Goal: Obtain resource: Download file/media

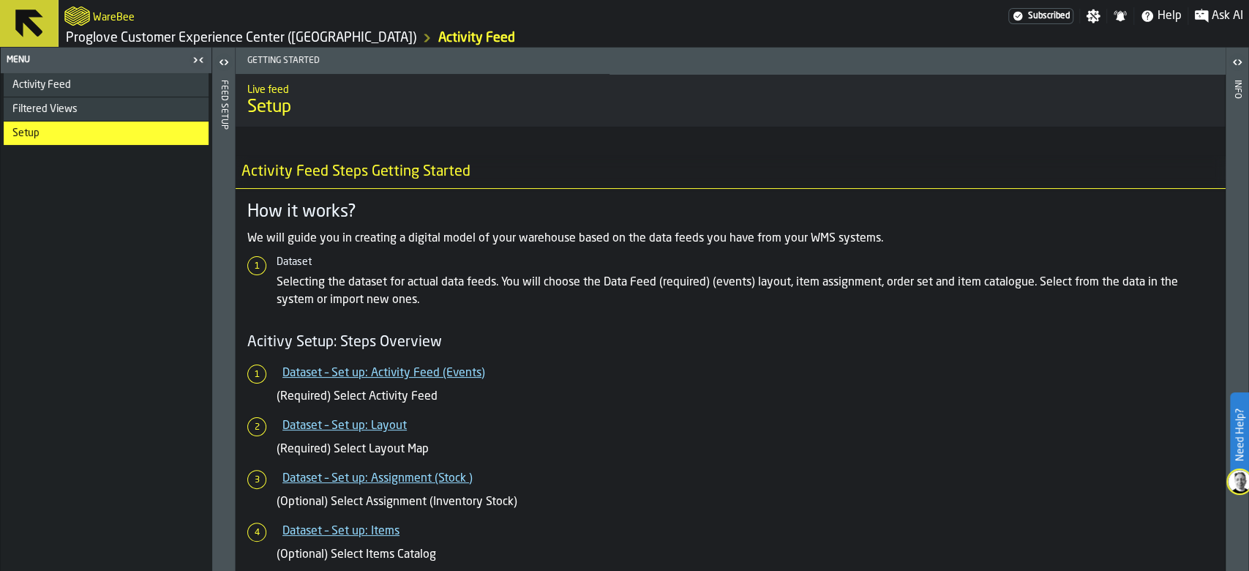
click at [131, 144] on li "Setup" at bounding box center [106, 133] width 205 height 24
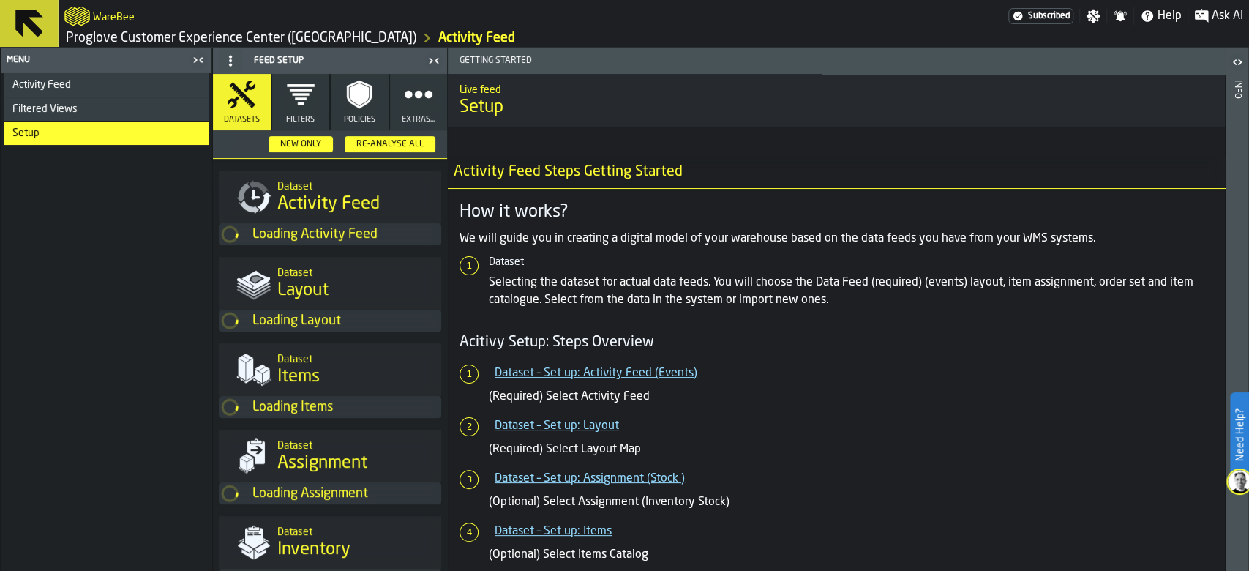
click at [155, 42] on link "Proglove Customer Experience Center ([GEOGRAPHIC_DATA])" at bounding box center [241, 38] width 351 height 16
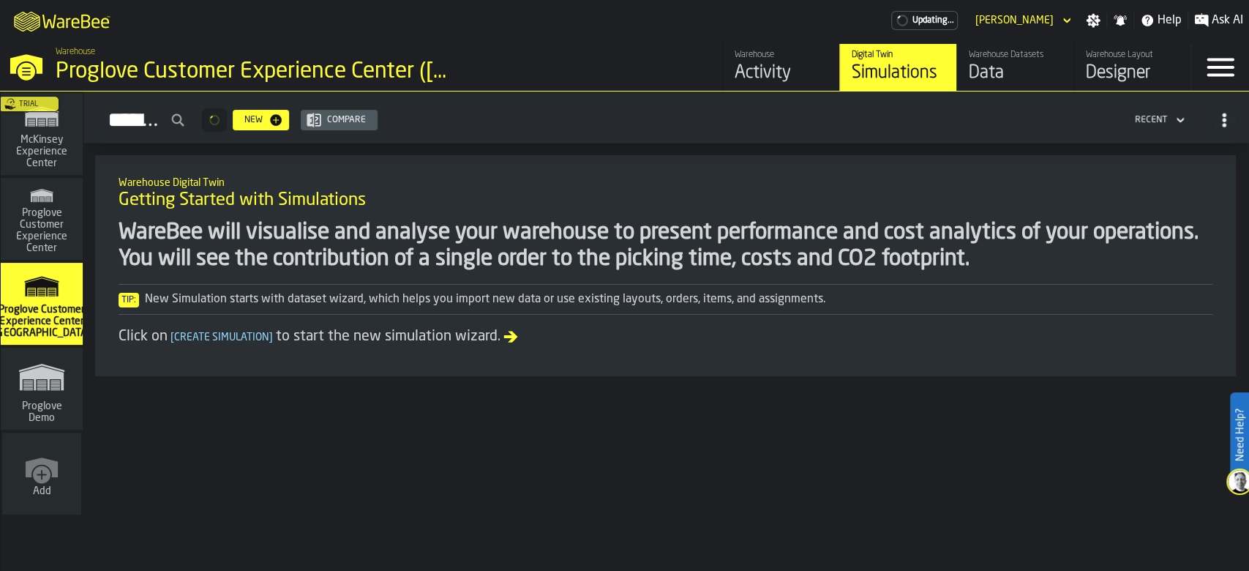
click at [994, 67] on div "Data" at bounding box center [1015, 72] width 93 height 23
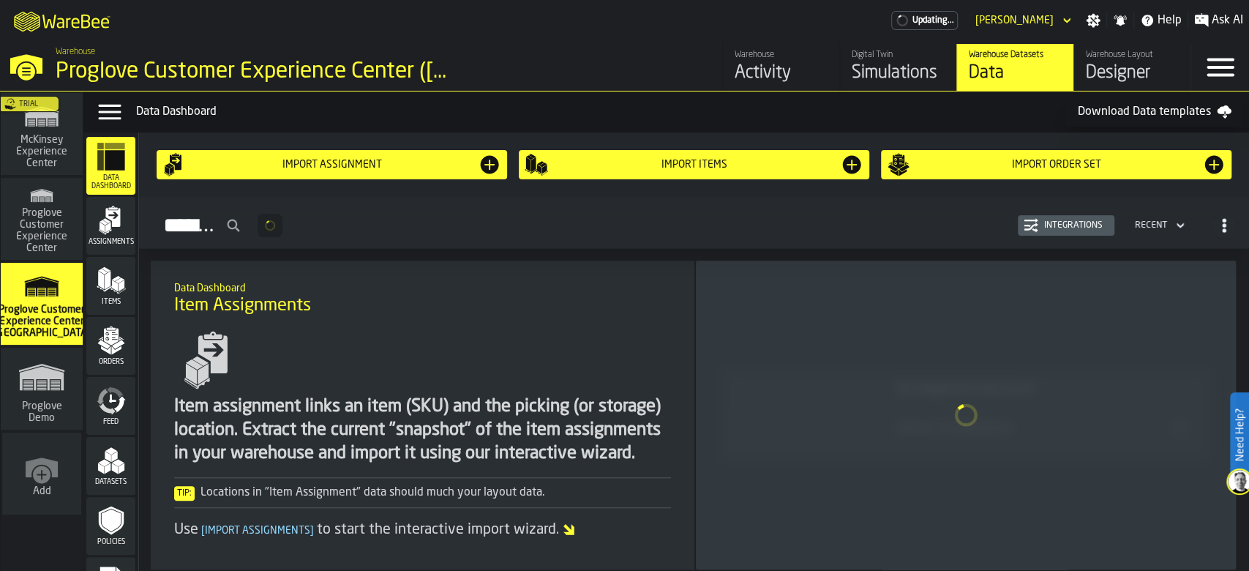
click at [960, 154] on div "Import Order Set" at bounding box center [1056, 164] width 339 height 23
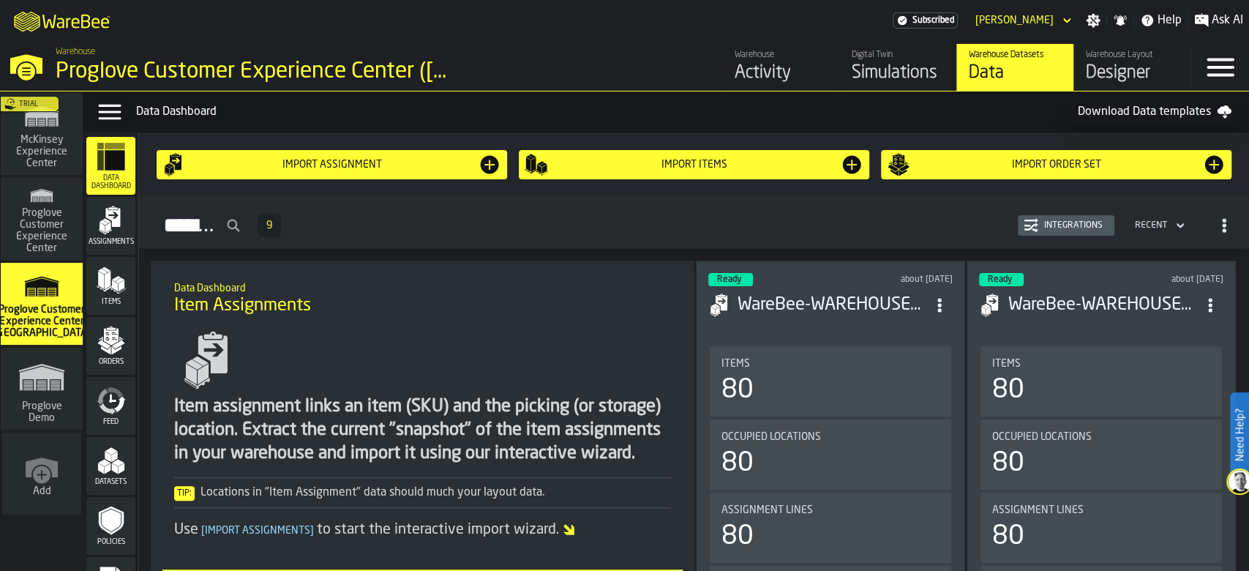
click at [1084, 57] on link "Warehouse Layout Designer" at bounding box center [1131, 67] width 117 height 47
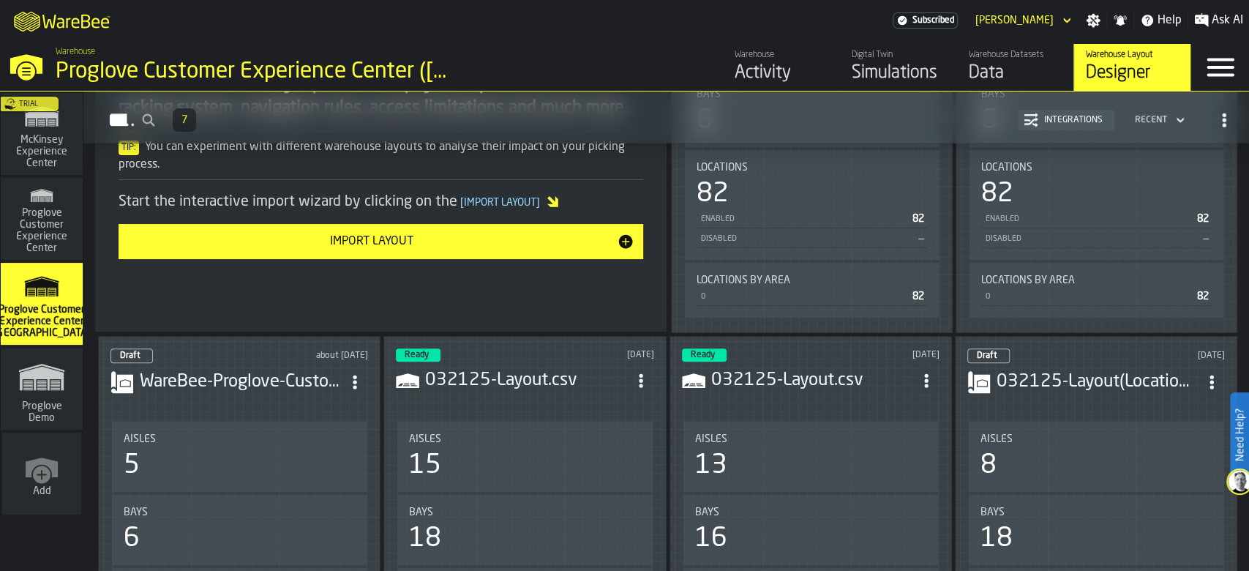
scroll to position [487, 0]
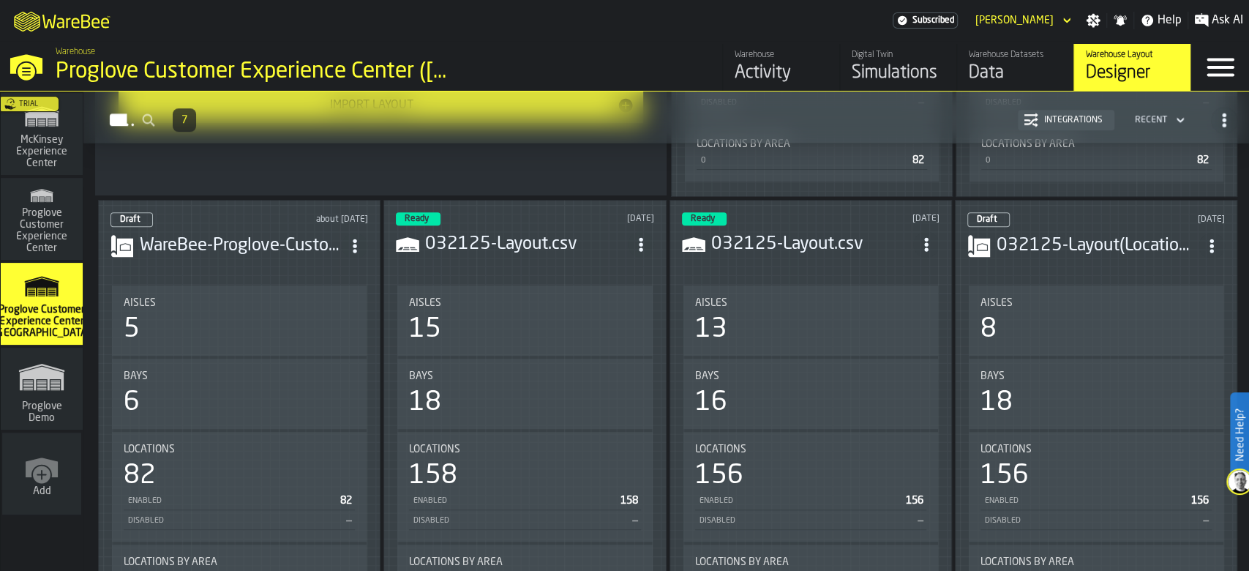
click at [648, 237] on icon "ItemListCard-DashboardItemContainer" at bounding box center [641, 244] width 15 height 15
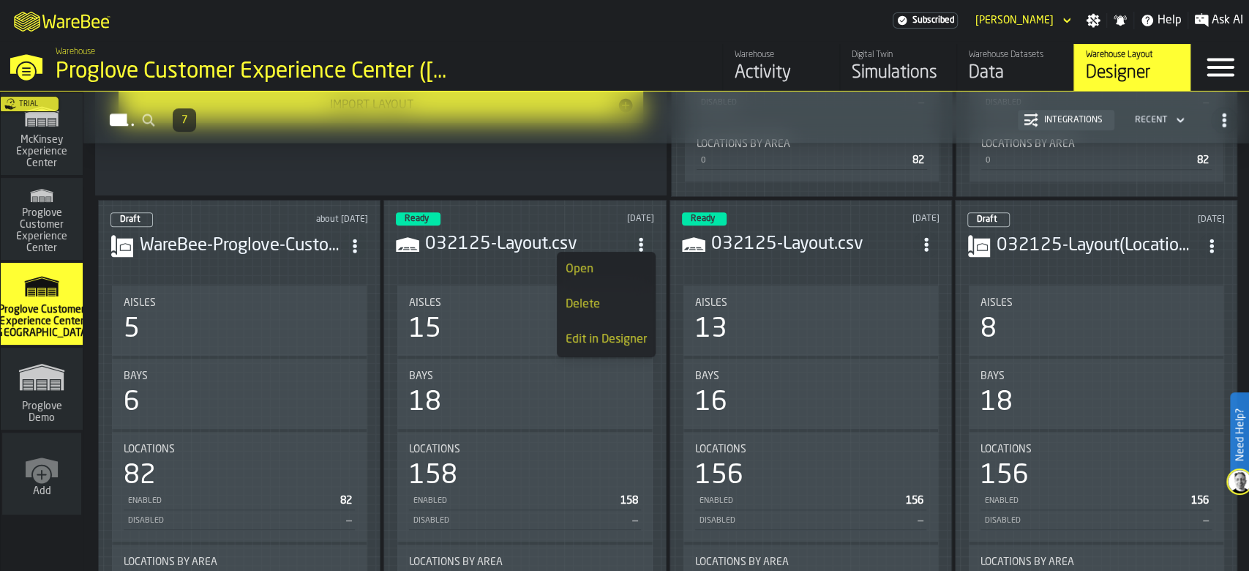
click at [637, 244] on icon "ItemListCard-DashboardItemContainer" at bounding box center [641, 244] width 15 height 15
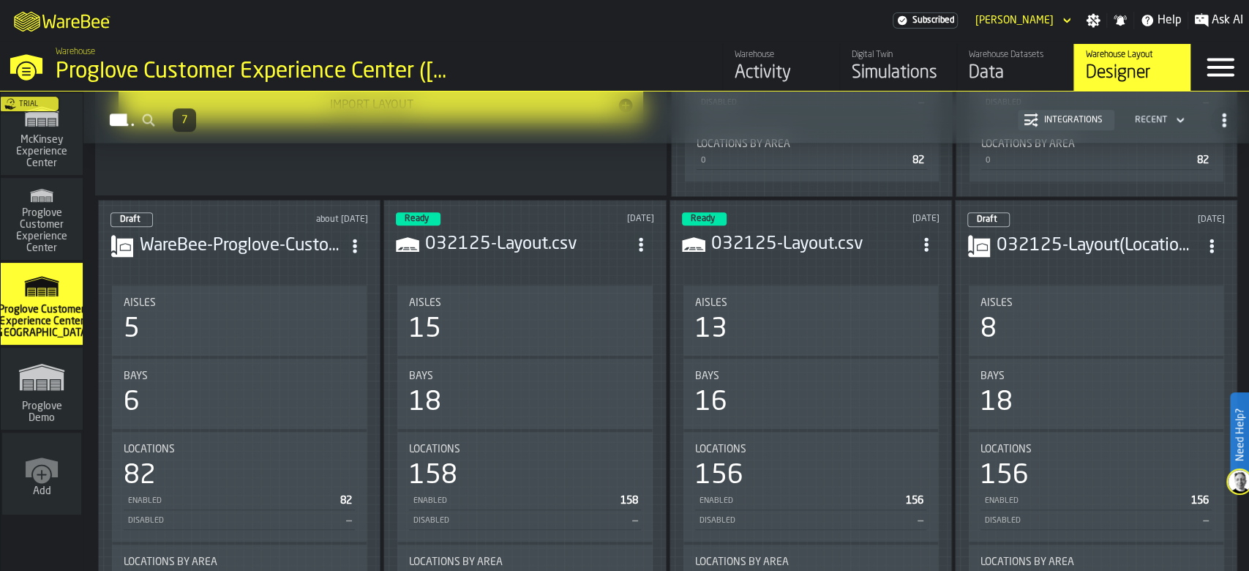
click at [633, 241] on span "ItemListCard-DashboardItemContainer" at bounding box center [641, 244] width 26 height 26
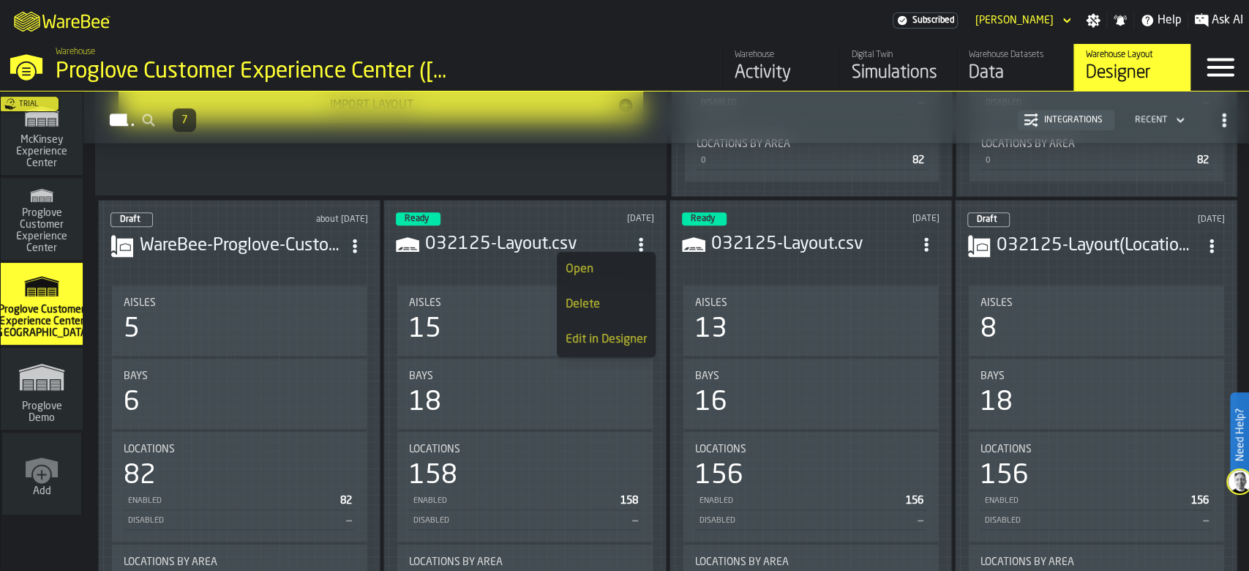
click at [602, 261] on div "Open" at bounding box center [606, 270] width 81 height 18
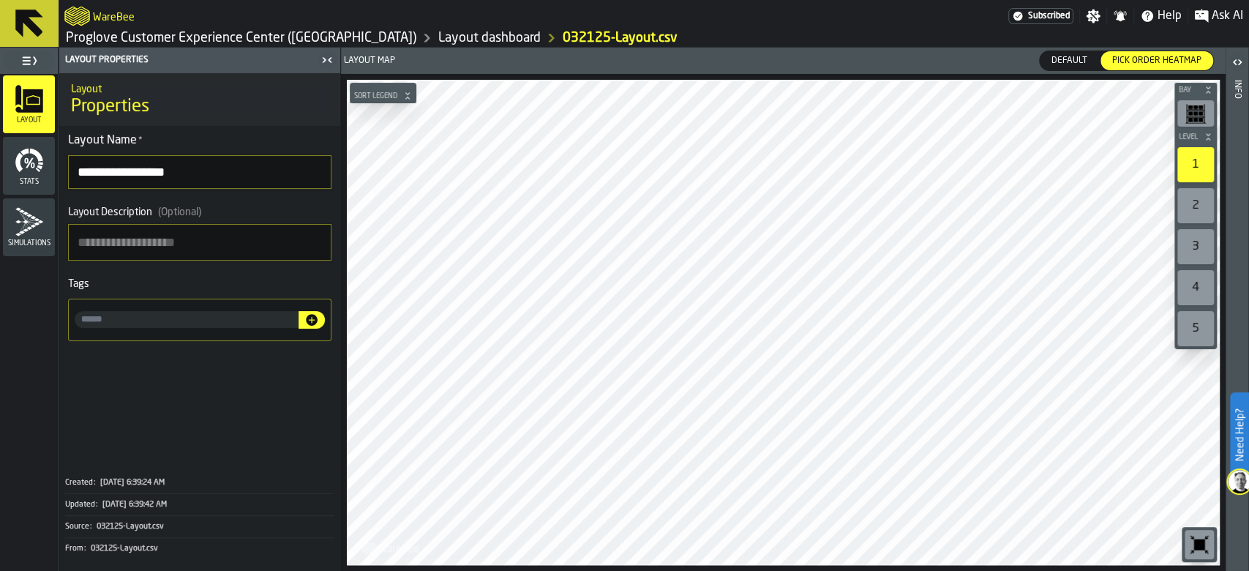
click at [170, 179] on input "**********" at bounding box center [199, 172] width 263 height 34
click at [1092, 59] on span "Default" at bounding box center [1070, 60] width 48 height 13
click at [564, 35] on link "032125-Layout.csv" at bounding box center [620, 38] width 115 height 16
click at [416, 29] on div "Layout dashboard" at bounding box center [478, 38] width 124 height 18
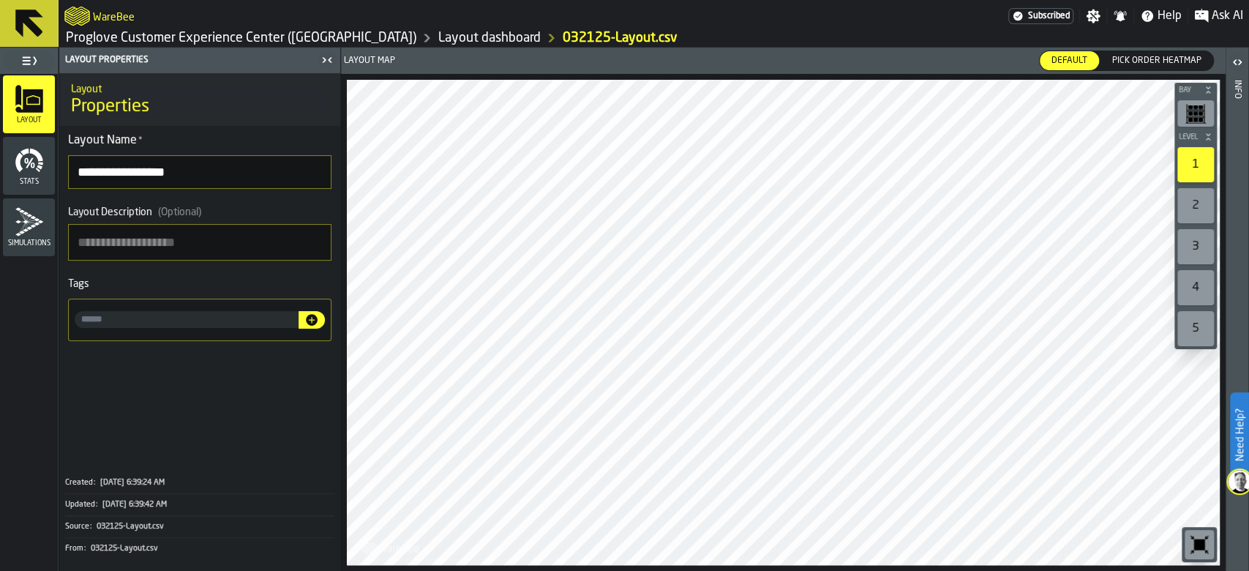
click at [438, 38] on link "Layout dashboard" at bounding box center [489, 38] width 102 height 16
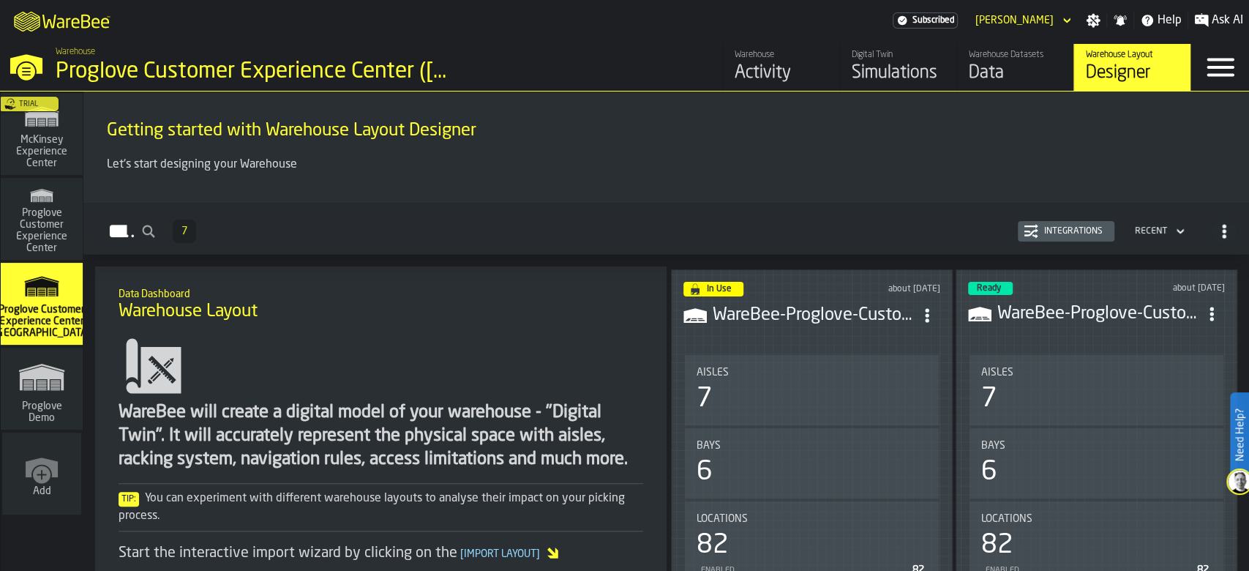
drag, startPoint x: 1206, startPoint y: 224, endPoint x: 1219, endPoint y: 228, distance: 13.7
click at [1211, 223] on div "button-Layouts" at bounding box center [1224, 231] width 26 height 26
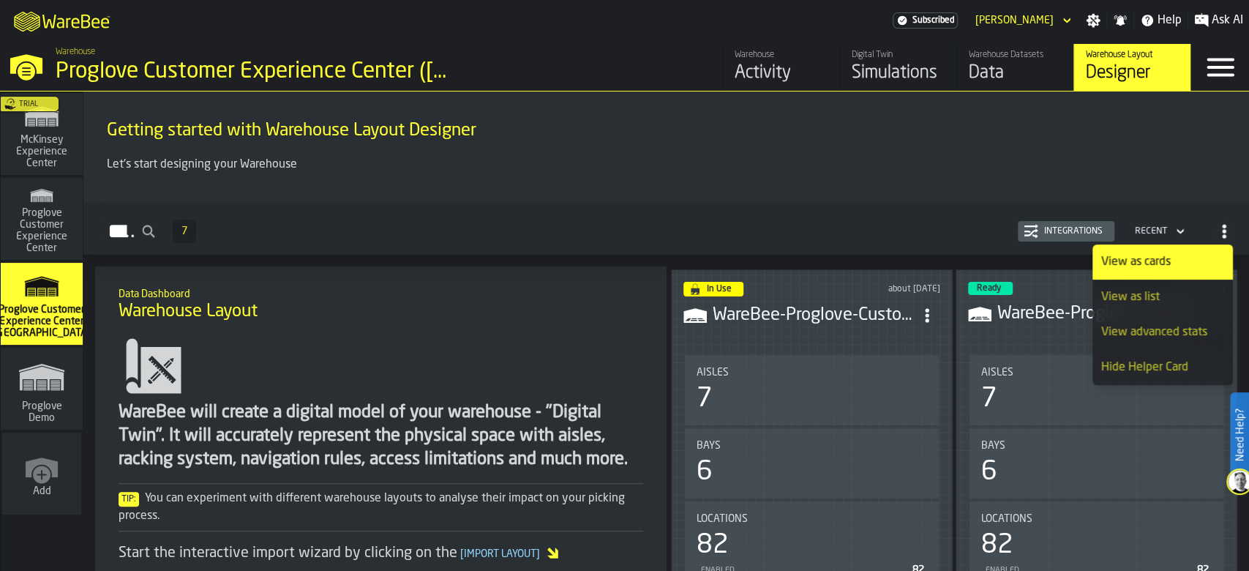
click at [1224, 228] on icon "button-Layouts" at bounding box center [1224, 231] width 15 height 15
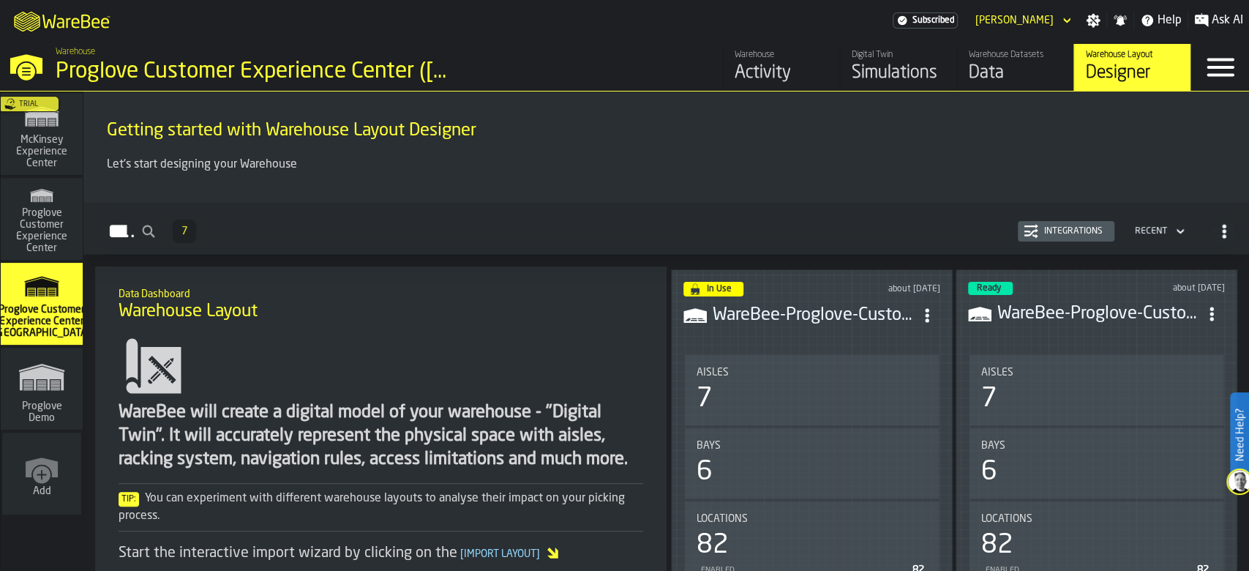
click at [1224, 231] on icon "button-Layouts" at bounding box center [1224, 231] width 15 height 15
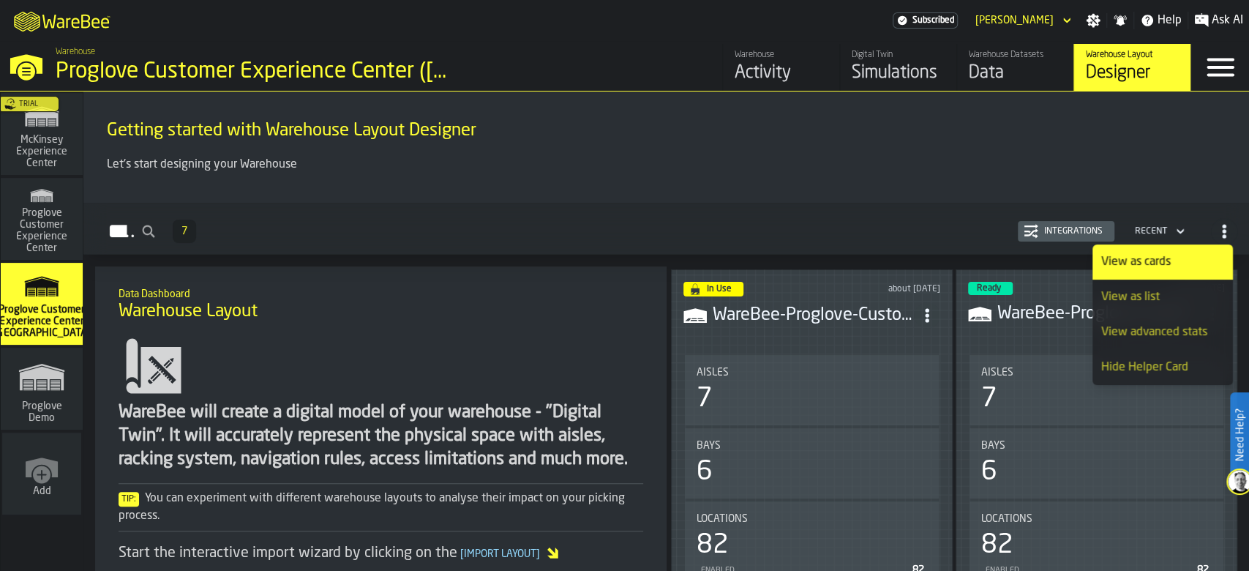
click at [831, 213] on h2 "Layouts 7 Integrations Recent" at bounding box center [666, 229] width 1166 height 52
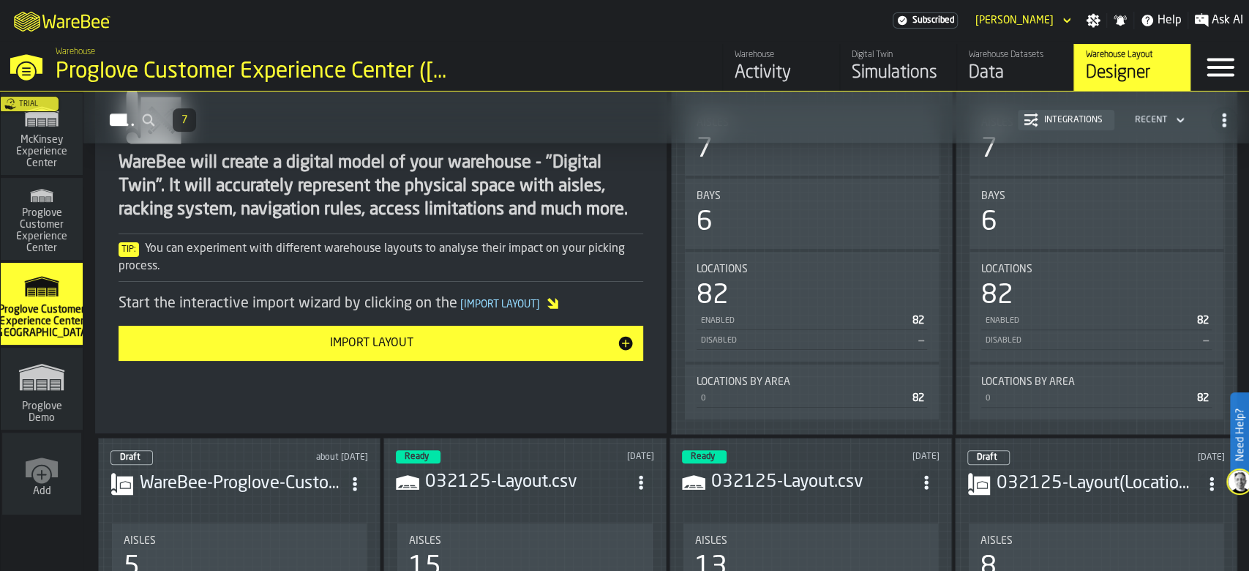
scroll to position [293, 0]
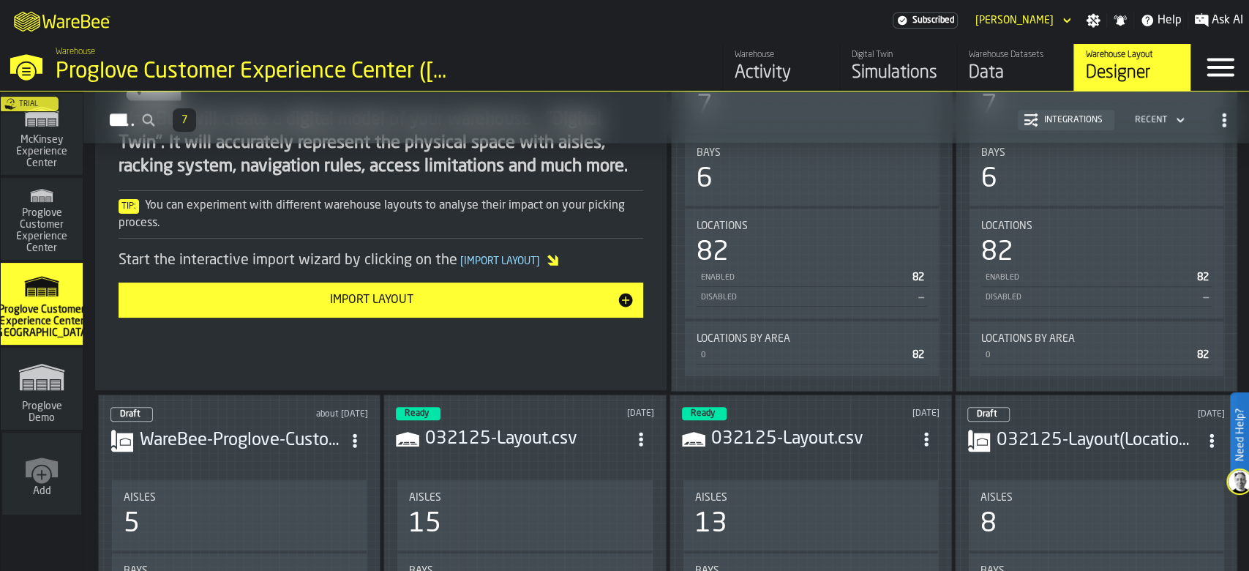
click at [512, 261] on span "[ Import Layout ]" at bounding box center [500, 261] width 86 height 10
click at [468, 301] on div "Import Layout" at bounding box center [372, 300] width 490 height 18
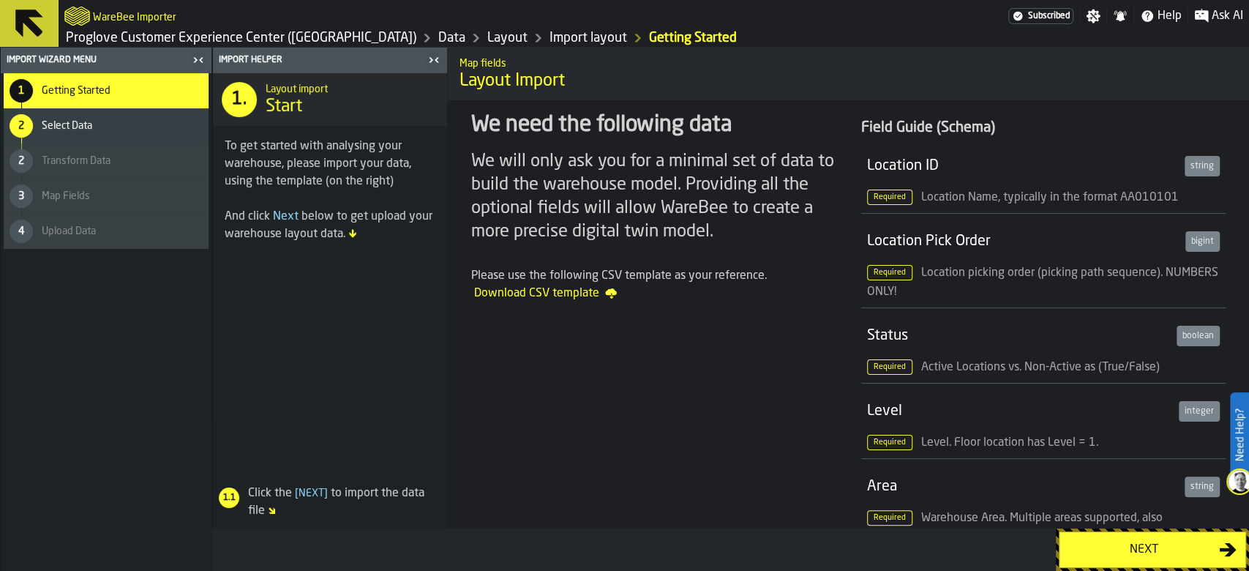
click at [563, 296] on span "Download CSV template" at bounding box center [545, 294] width 143 height 18
click at [487, 31] on link "Layout" at bounding box center [507, 38] width 40 height 16
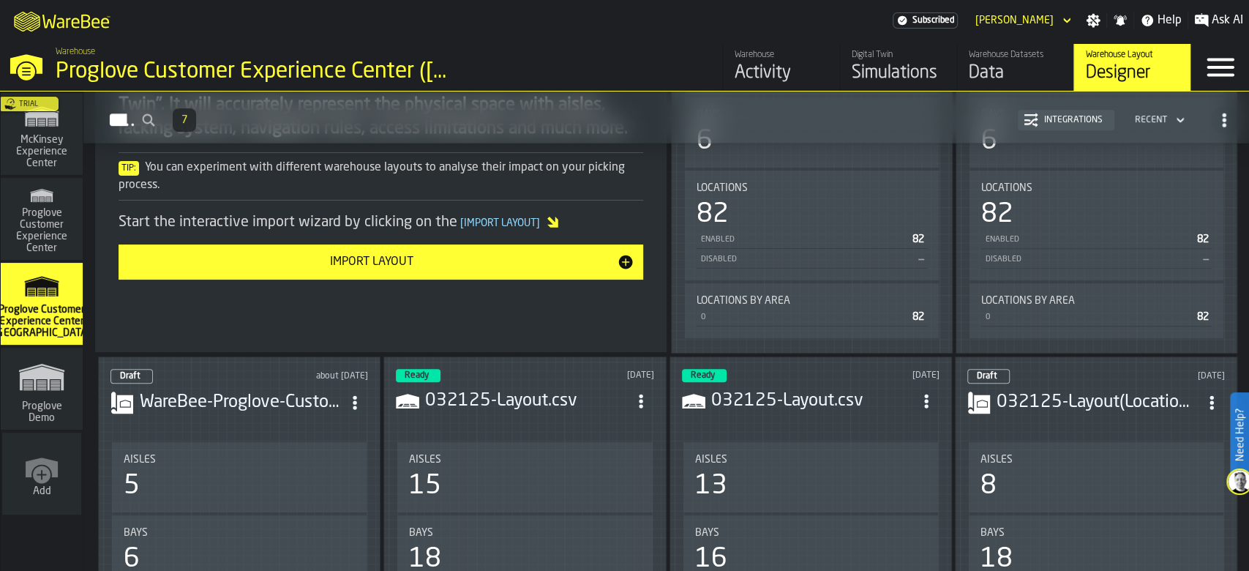
scroll to position [390, 0]
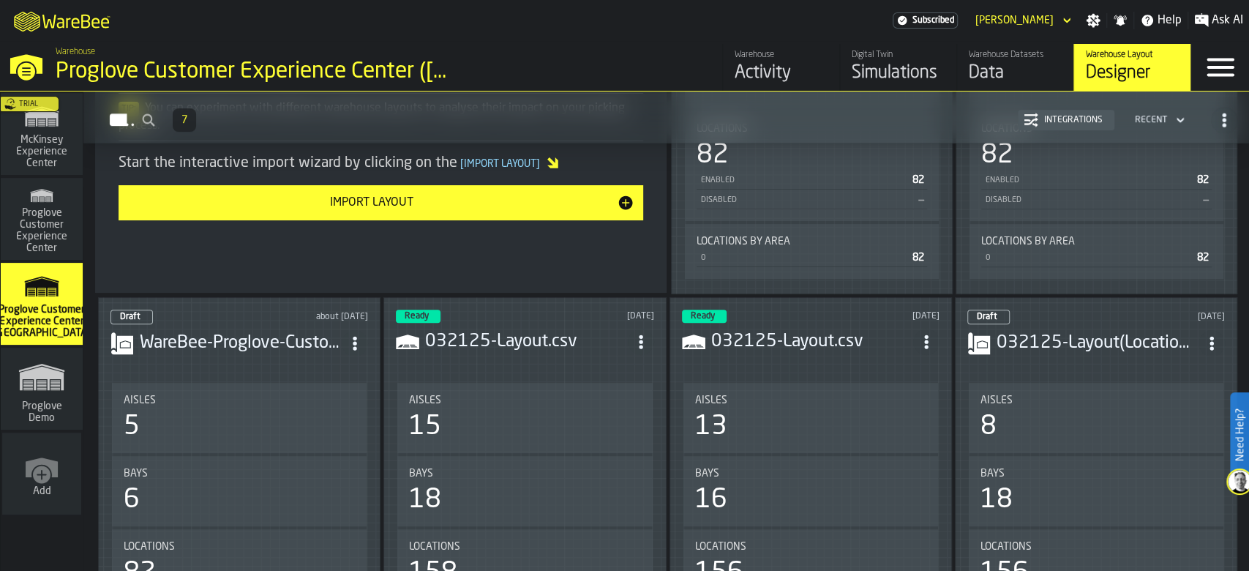
click at [638, 338] on icon "ItemListCard-DashboardItemContainer" at bounding box center [641, 341] width 15 height 15
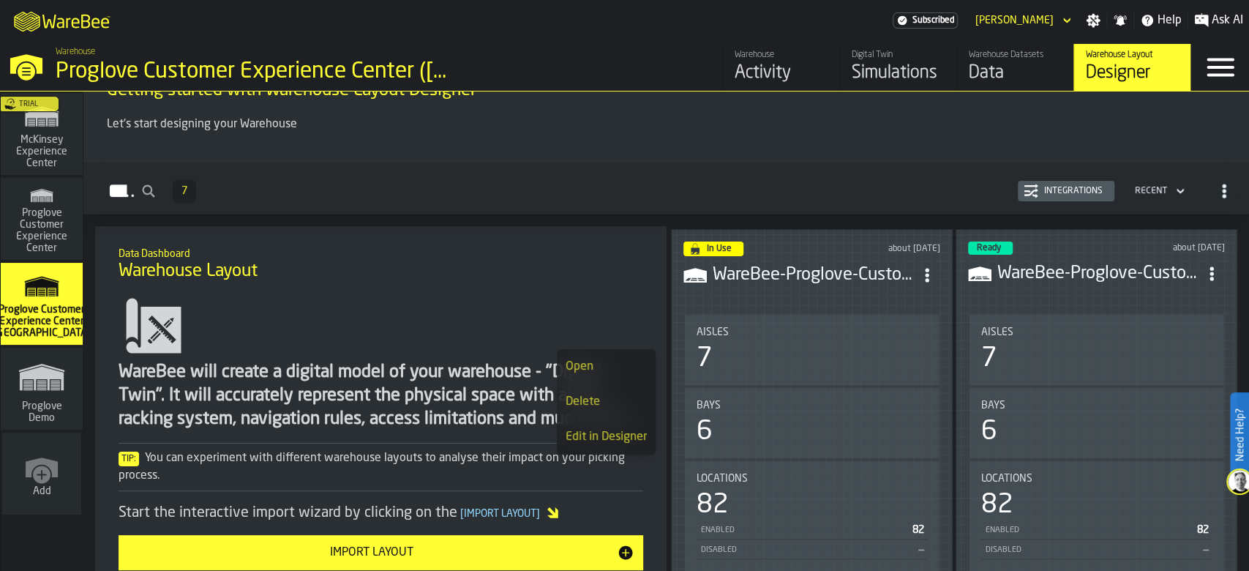
scroll to position [0, 0]
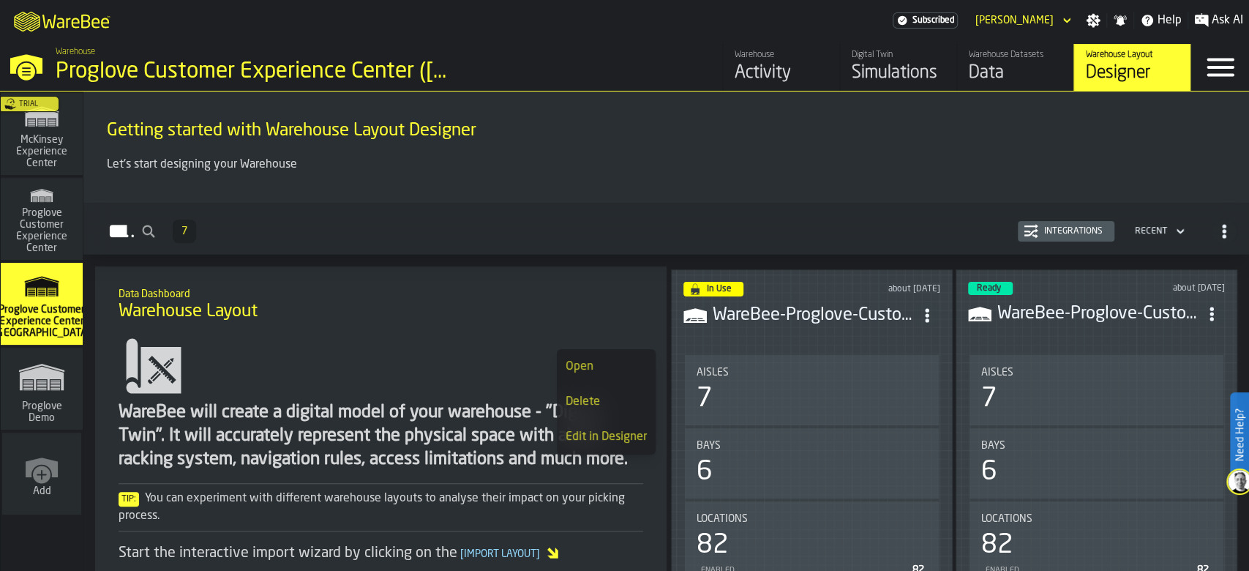
click at [592, 277] on div "Data Dashboard Warehouse Layout" at bounding box center [381, 304] width 548 height 61
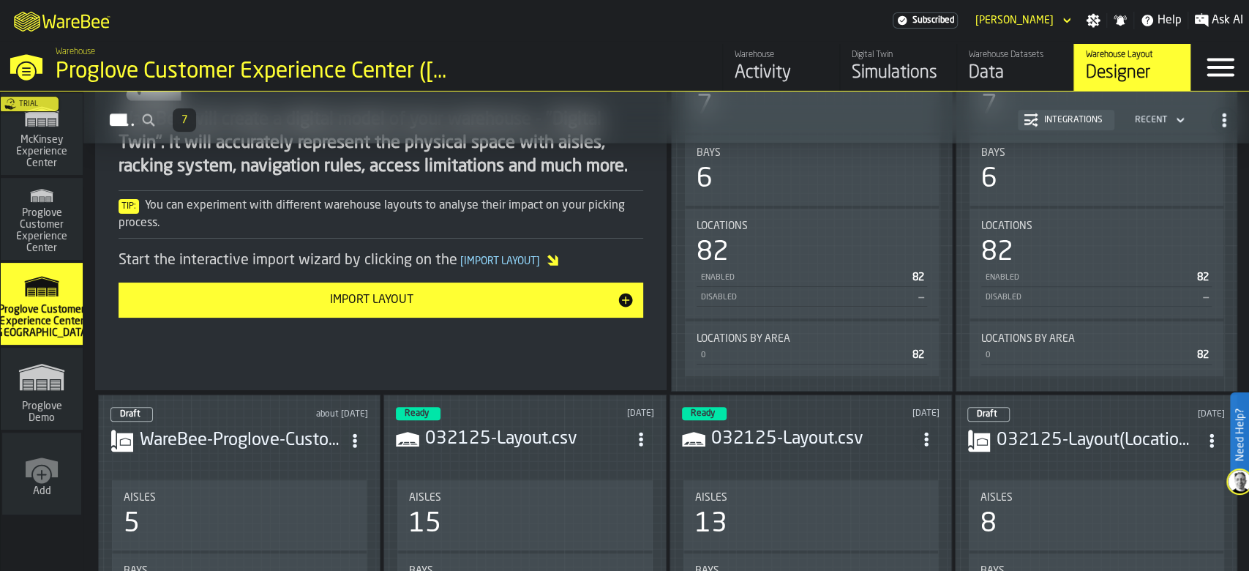
scroll to position [97, 0]
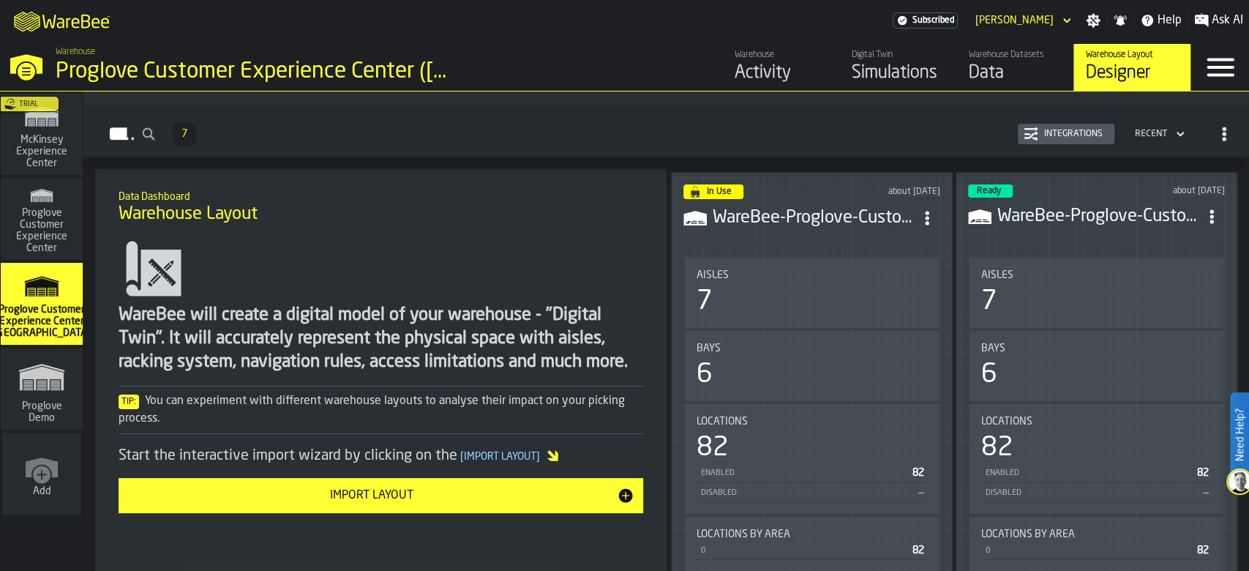
click at [1005, 80] on div "Data" at bounding box center [1015, 72] width 93 height 23
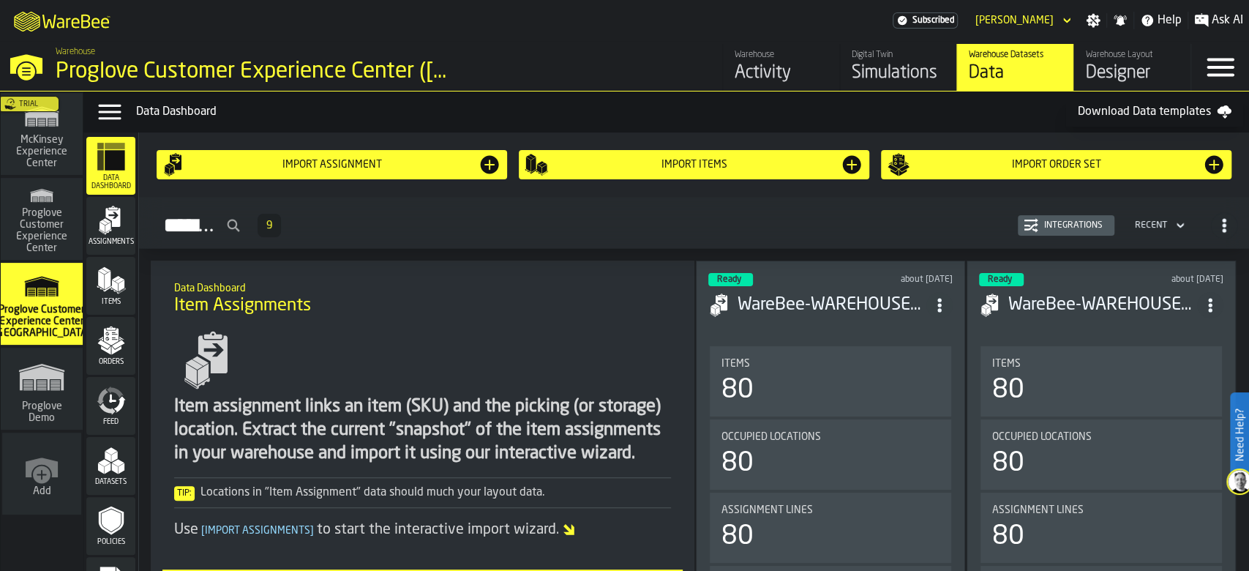
click at [1221, 63] on icon "button-toggle-Menu" at bounding box center [1220, 67] width 35 height 35
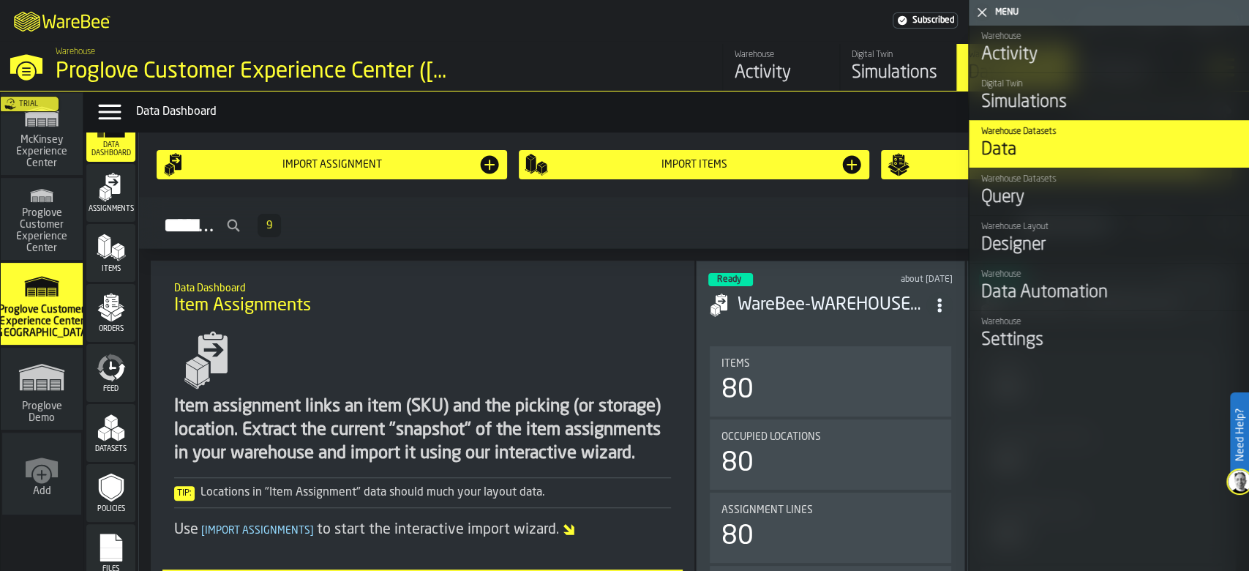
scroll to position [48, 0]
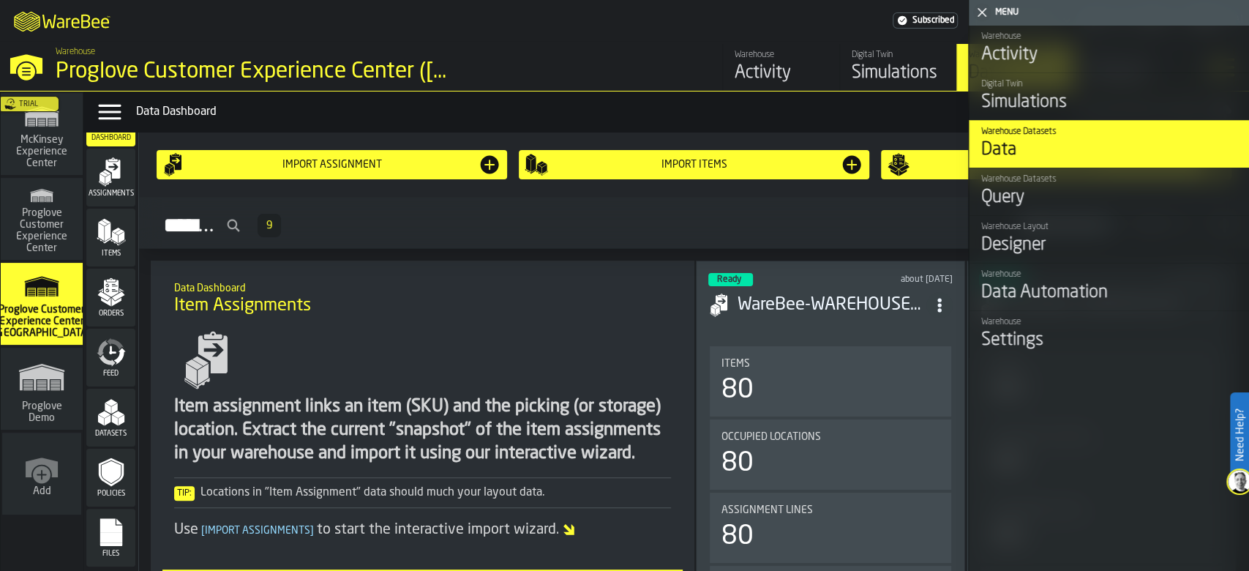
click at [116, 550] on span "Files" at bounding box center [110, 554] width 49 height 8
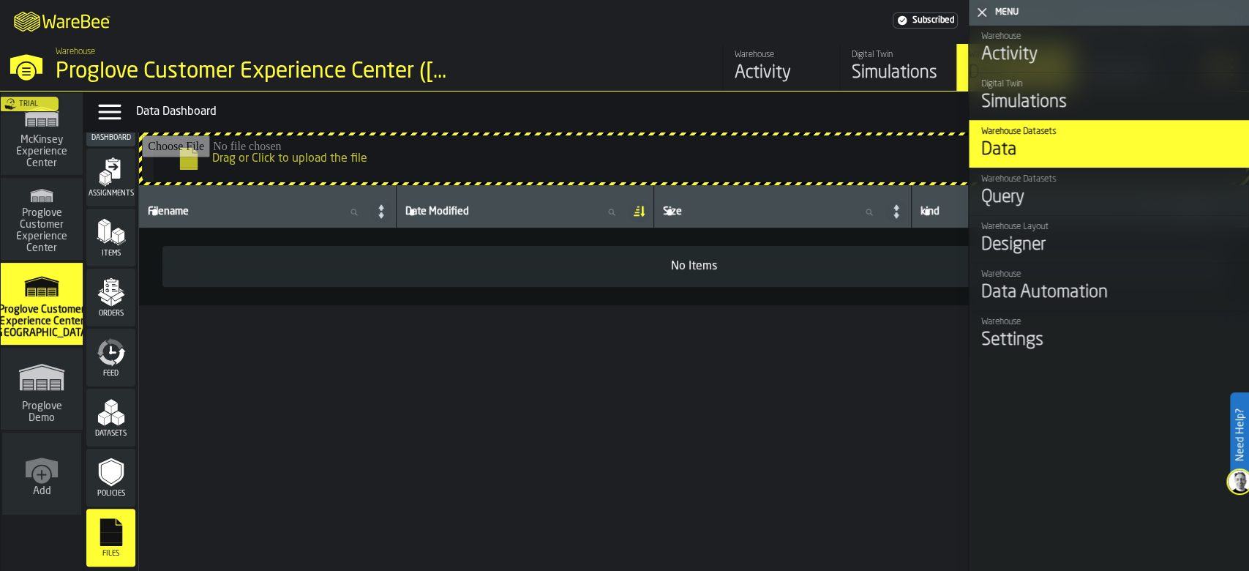
click at [117, 305] on icon "menu Orders" at bounding box center [111, 291] width 29 height 29
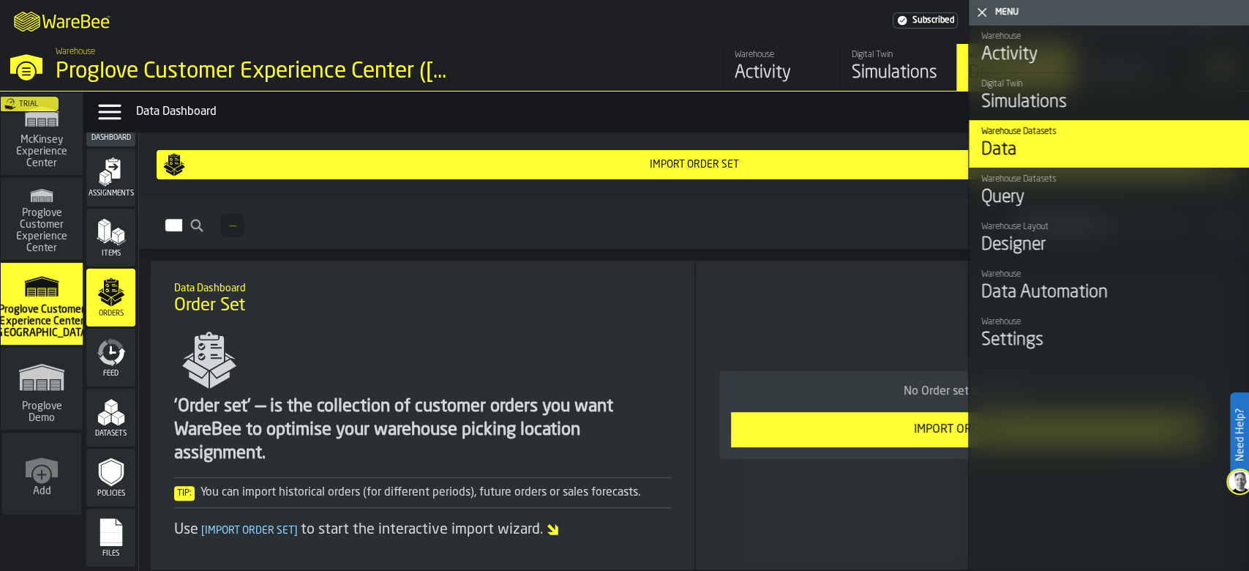
scroll to position [64, 0]
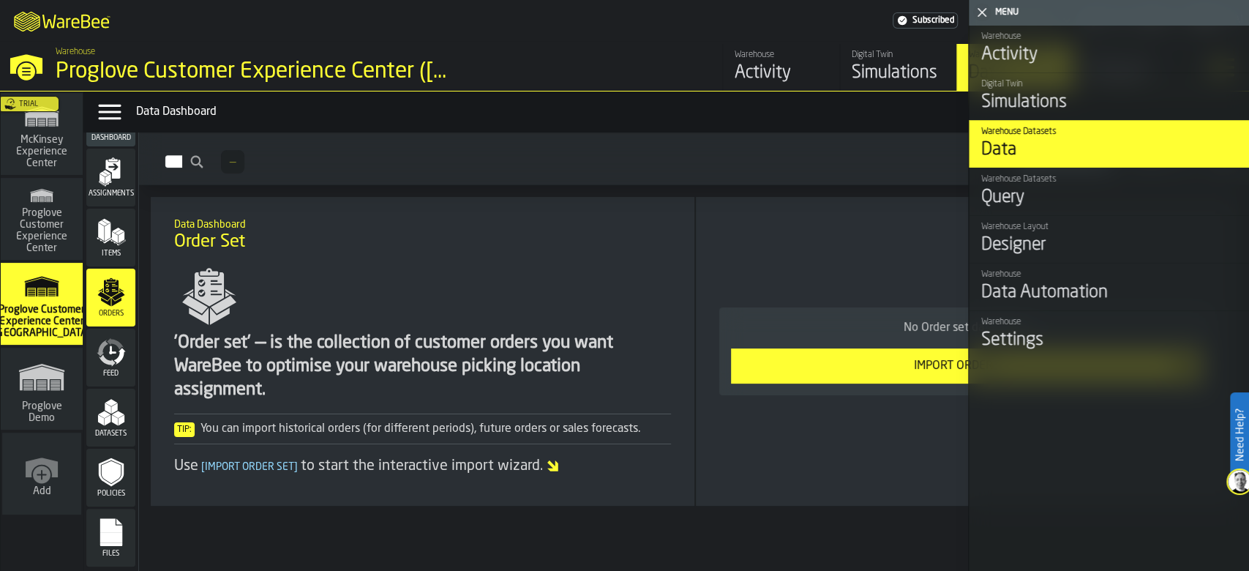
click at [761, 265] on div "No Order set data found Import Orders" at bounding box center [966, 351] width 517 height 285
click at [101, 413] on polygon "menu Datasets" at bounding box center [104, 414] width 12 height 7
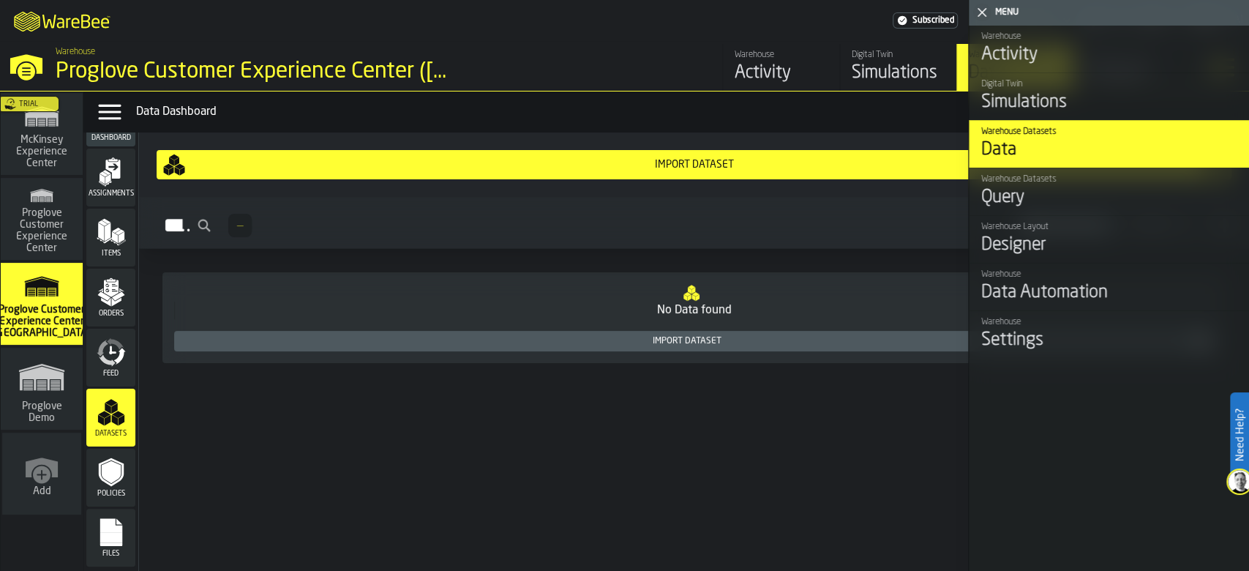
click at [106, 229] on polygon "menu Items" at bounding box center [108, 231] width 6 height 18
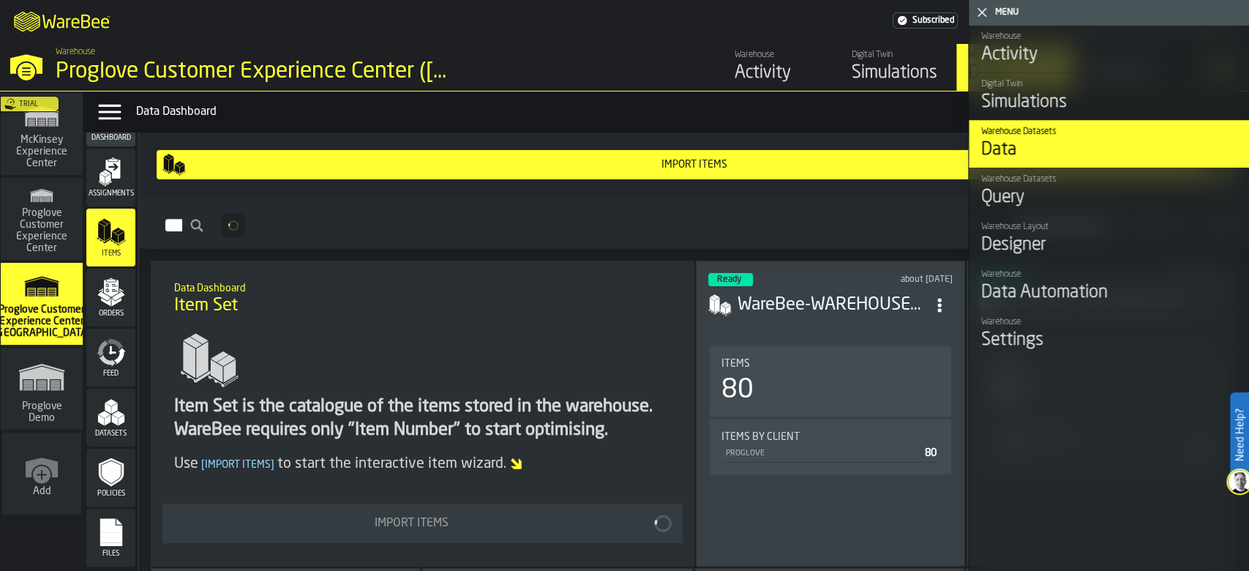
click at [100, 280] on icon "menu Orders" at bounding box center [111, 291] width 29 height 29
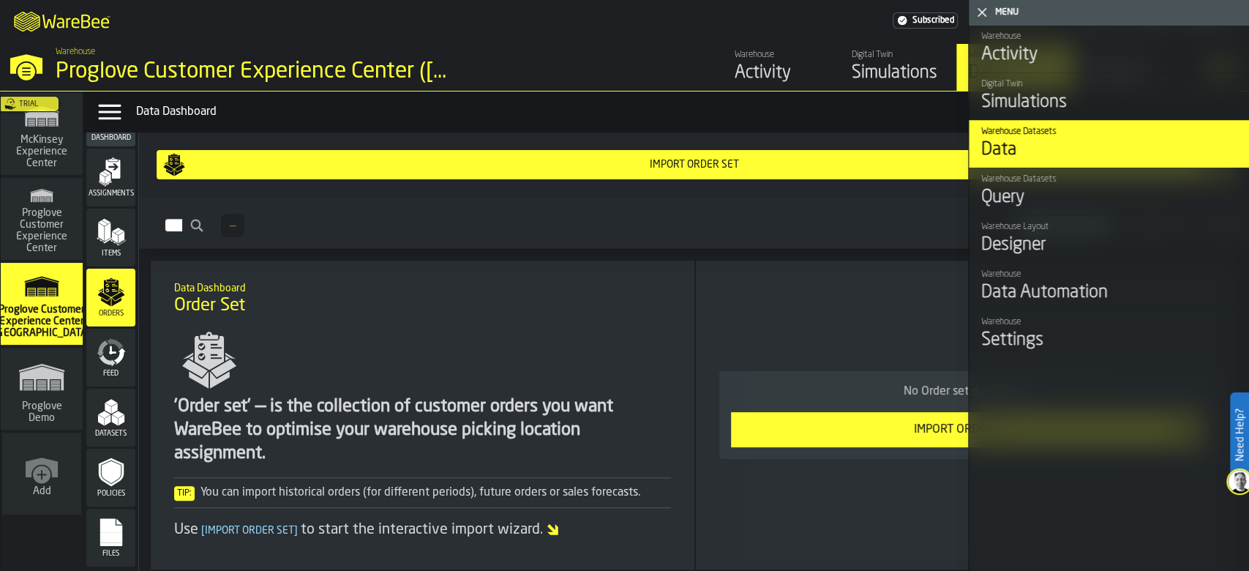
click at [102, 347] on icon "menu Feed" at bounding box center [111, 351] width 29 height 29
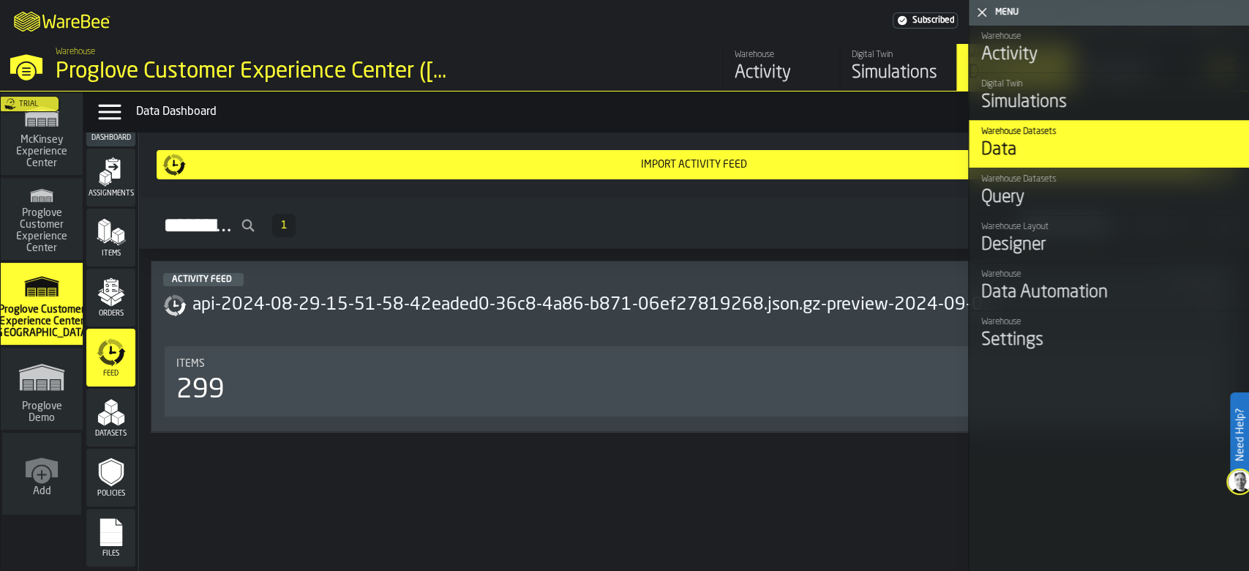
click at [111, 195] on span "Assignments" at bounding box center [110, 194] width 49 height 8
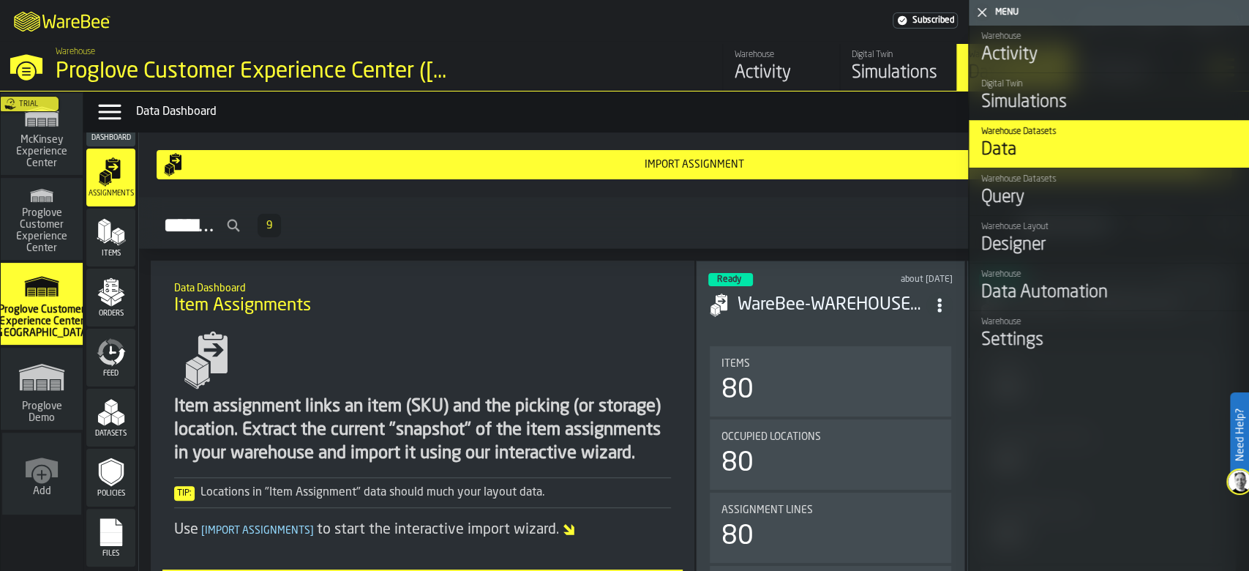
click at [121, 214] on div "Items" at bounding box center [110, 238] width 49 height 58
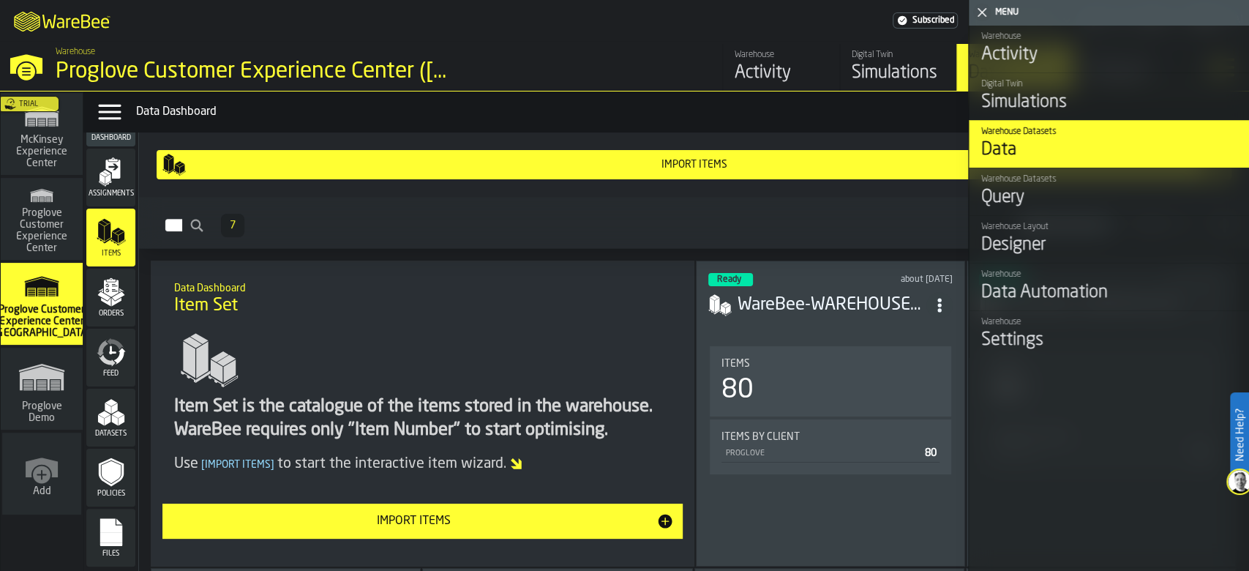
click at [108, 276] on div "Orders" at bounding box center [110, 298] width 49 height 58
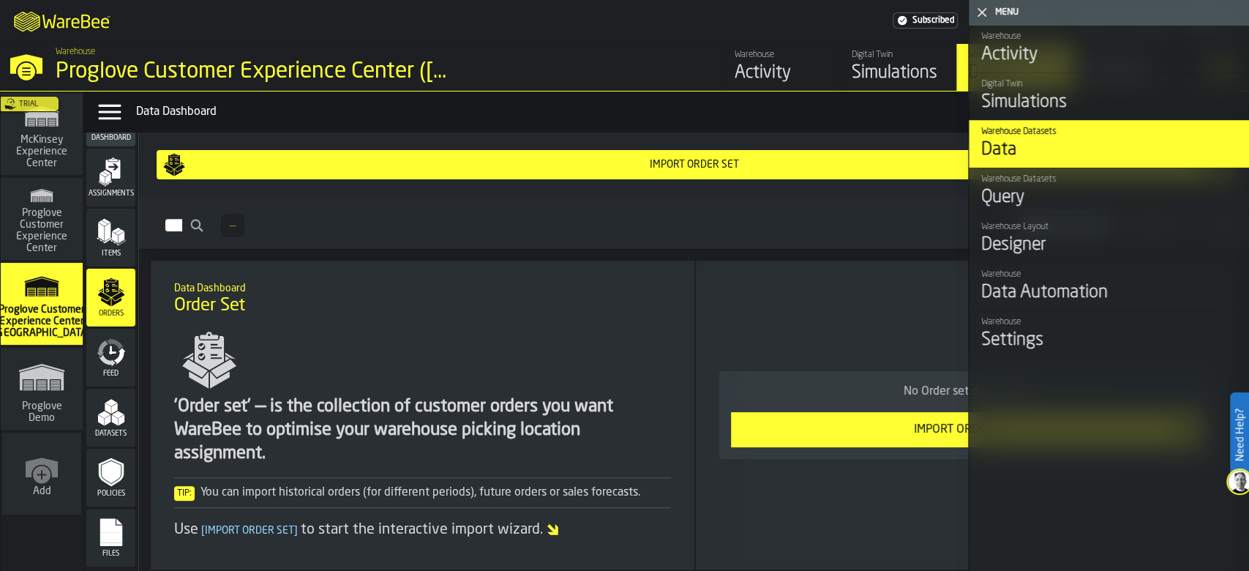
click at [113, 335] on div "Feed" at bounding box center [110, 358] width 49 height 58
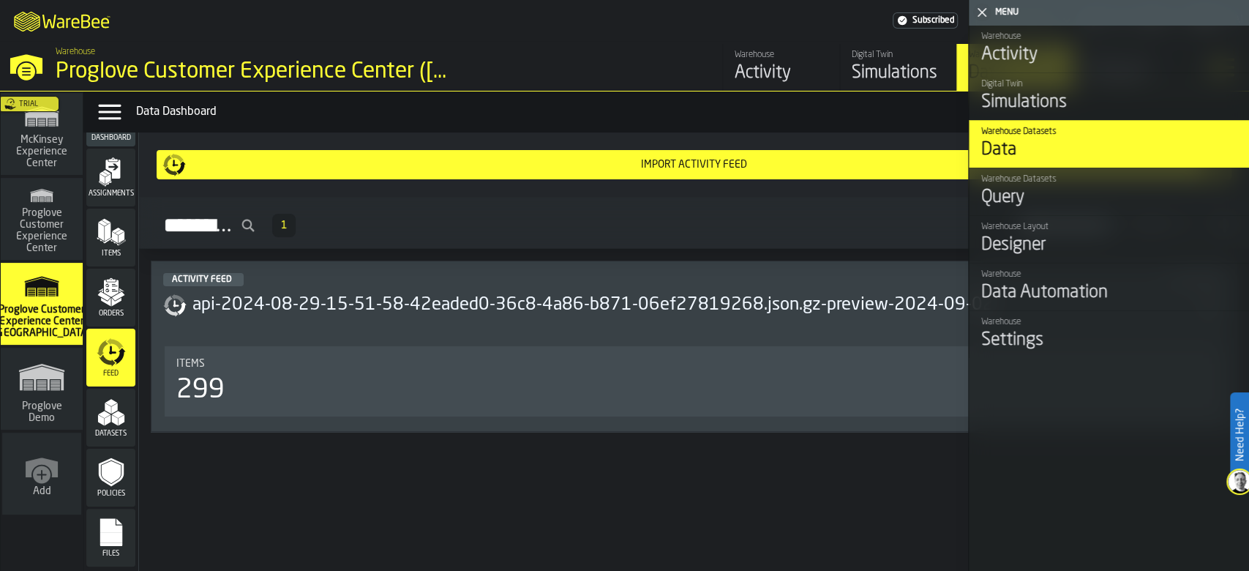
click at [702, 106] on div "Data Dashboard" at bounding box center [689, 112] width 1107 height 18
click at [977, 7] on icon "button-toggle-Close me" at bounding box center [982, 13] width 18 height 18
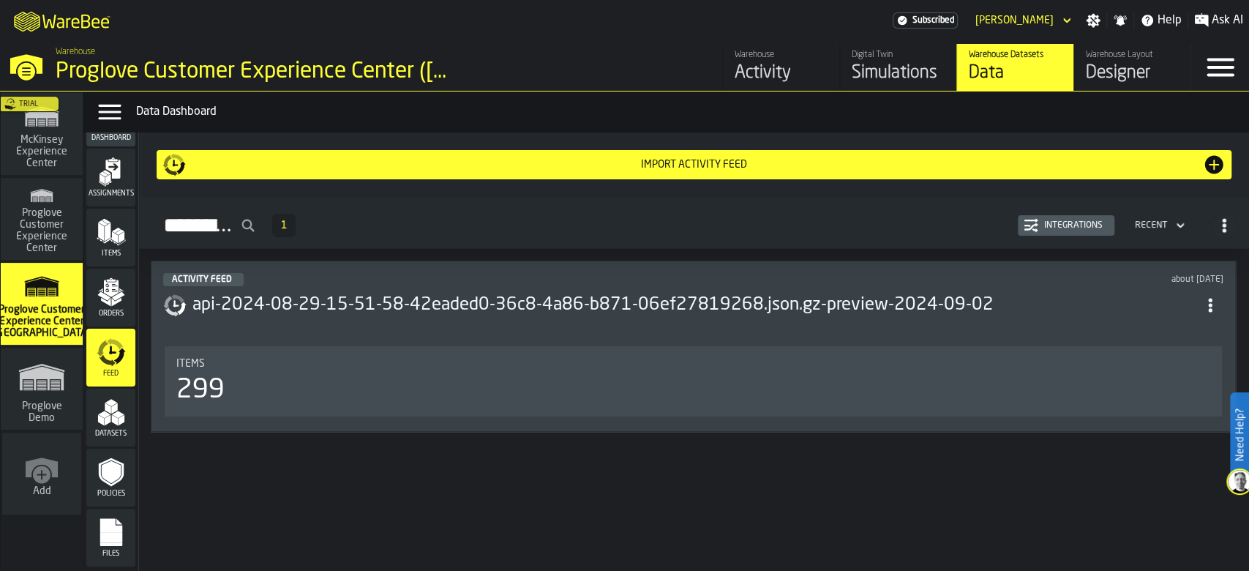
click at [1094, 53] on div "Warehouse Layout" at bounding box center [1132, 55] width 93 height 10
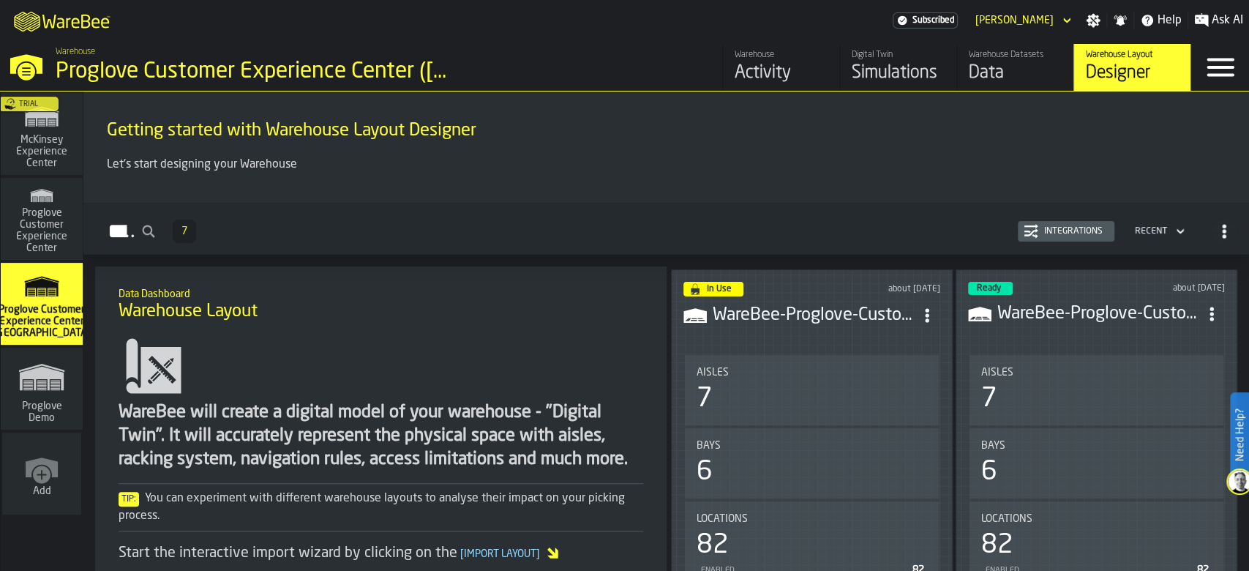
click at [929, 308] on icon "ItemListCard-DashboardItemContainer" at bounding box center [927, 315] width 15 height 15
click at [907, 331] on li "Open" at bounding box center [891, 341] width 99 height 35
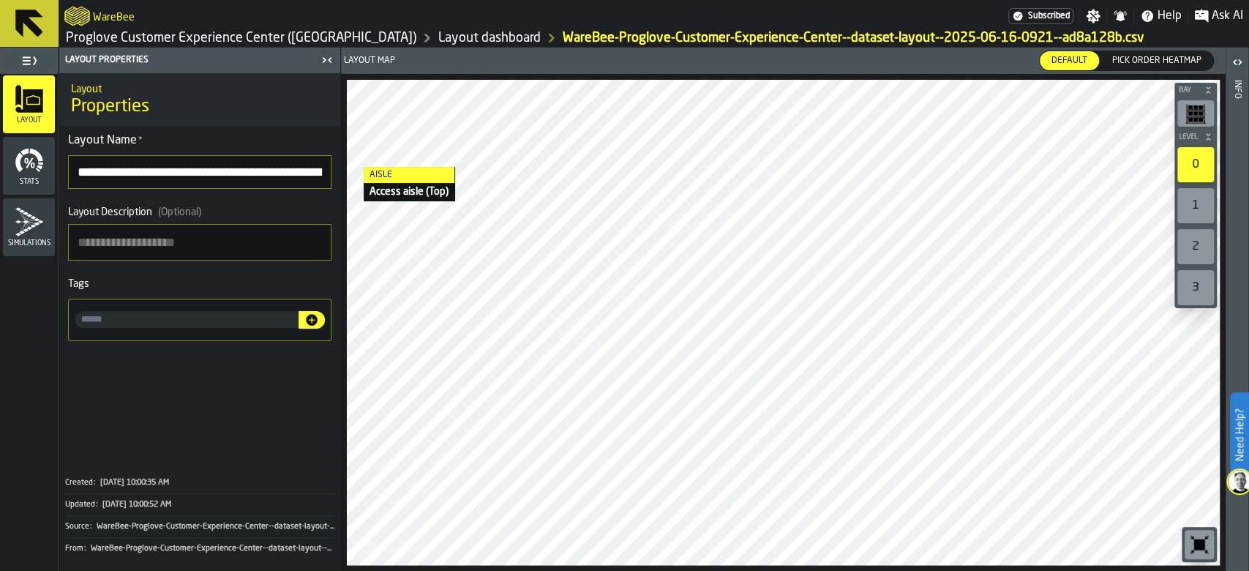
click at [0, 0] on button "button-" at bounding box center [0, 0] width 0 height 0
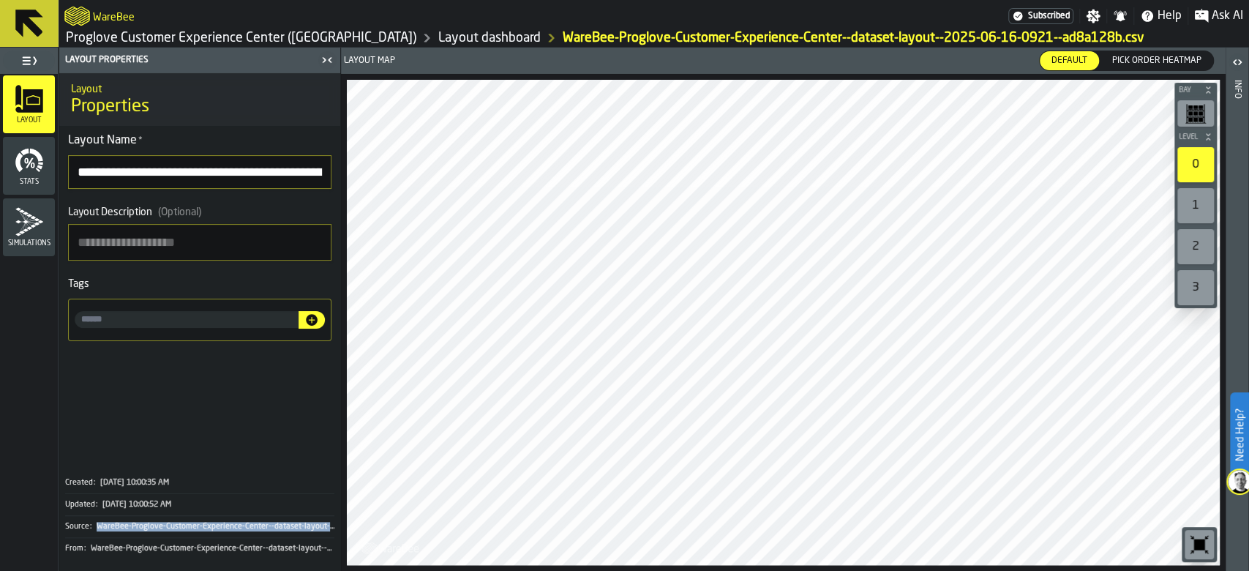
click at [283, 38] on link "Proglove Customer Experience Center ([GEOGRAPHIC_DATA])" at bounding box center [241, 38] width 351 height 16
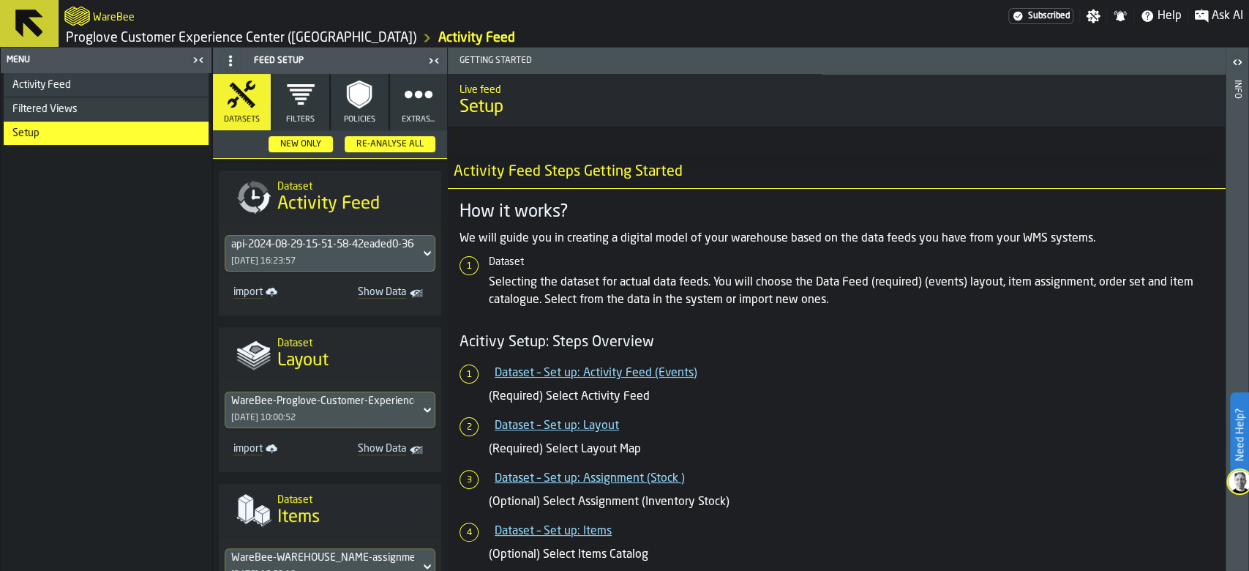
click at [229, 32] on link "Proglove Customer Experience Center ([GEOGRAPHIC_DATA])" at bounding box center [241, 38] width 351 height 16
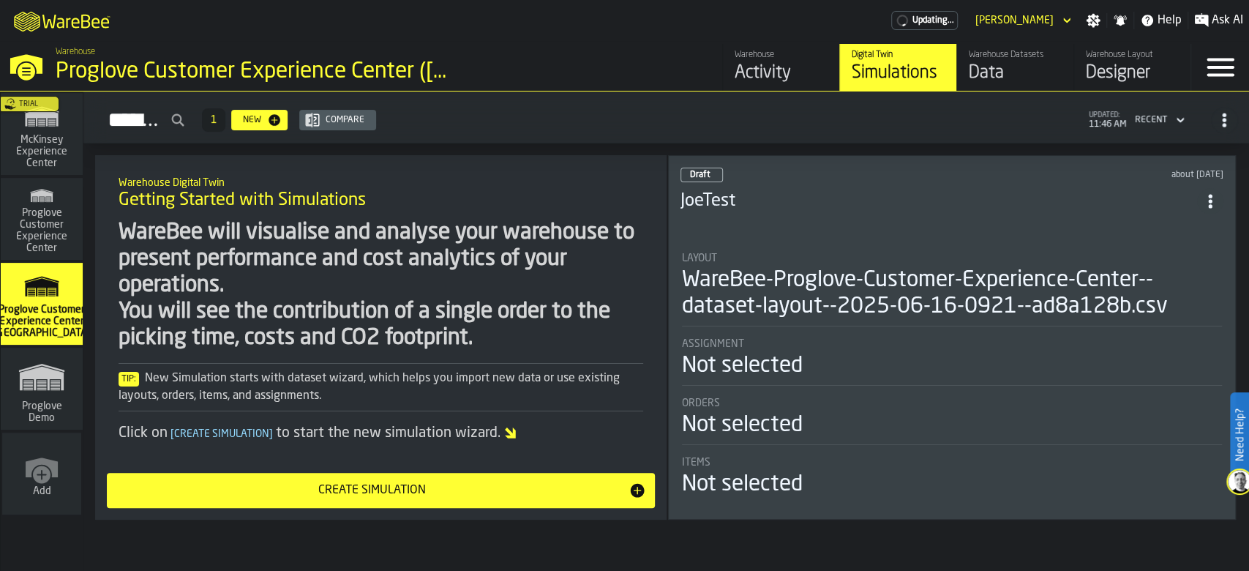
click at [994, 78] on div "Data" at bounding box center [1015, 72] width 93 height 23
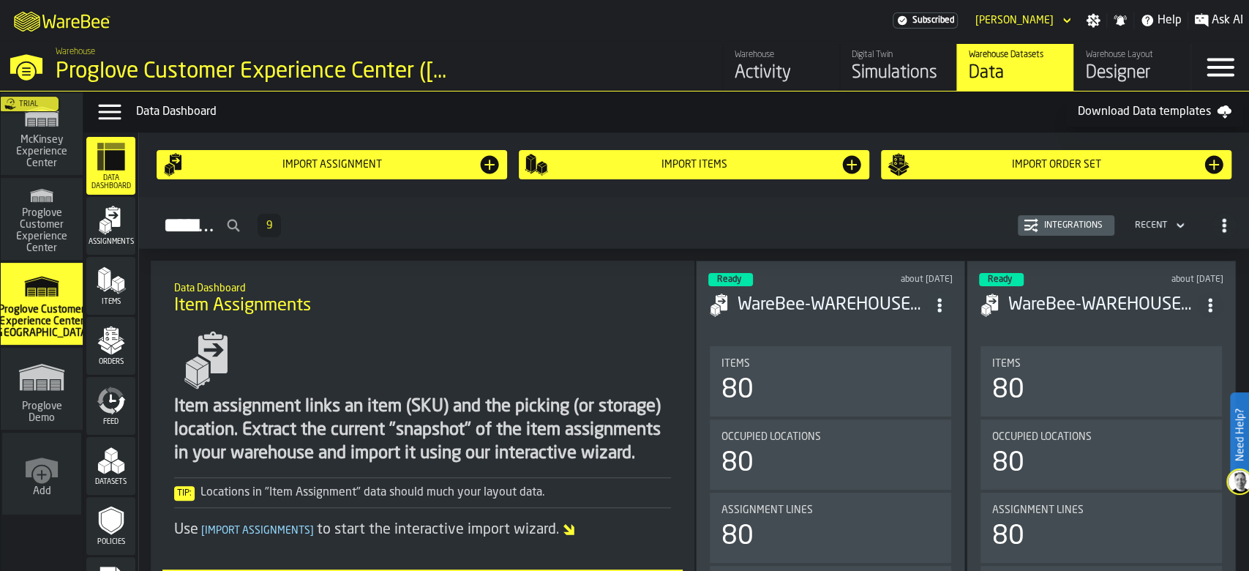
click at [945, 299] on icon "ItemListCard-DashboardItemContainer" at bounding box center [939, 305] width 15 height 15
click at [904, 326] on div "Open" at bounding box center [907, 332] width 76 height 18
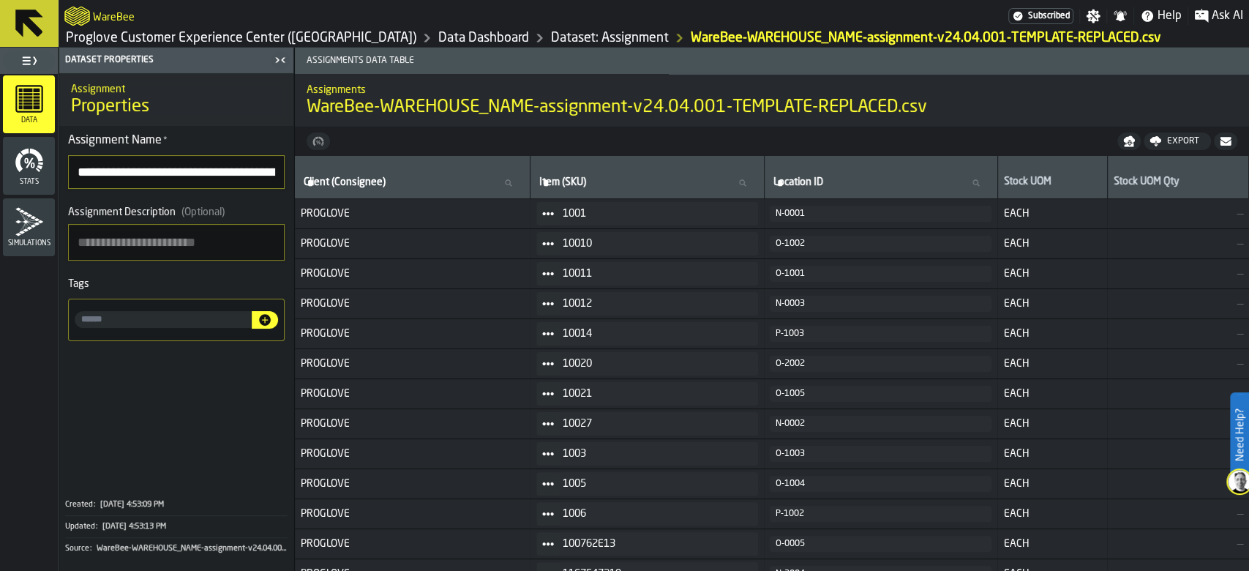
click at [266, 37] on link "Proglove Customer Experience Center ([GEOGRAPHIC_DATA])" at bounding box center [241, 38] width 351 height 16
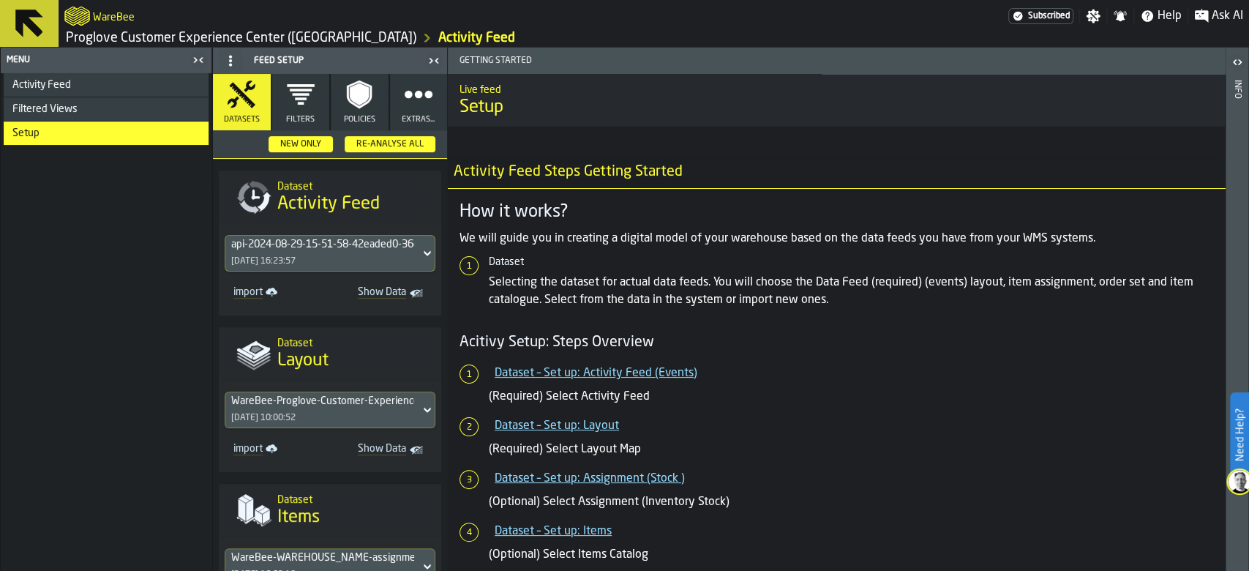
click at [505, 30] on ol "Proglove Customer Experience Center ([GEOGRAPHIC_DATA]) Activity Feed" at bounding box center [359, 38] width 590 height 18
click at [420, 410] on icon at bounding box center [427, 410] width 15 height 18
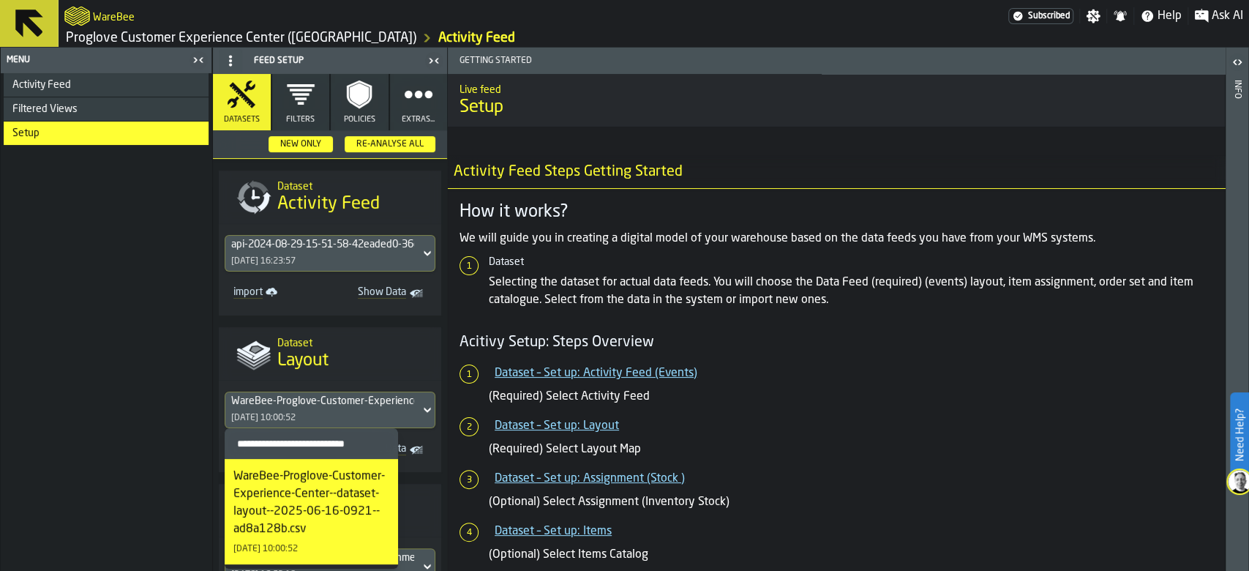
click at [420, 410] on icon at bounding box center [427, 410] width 15 height 18
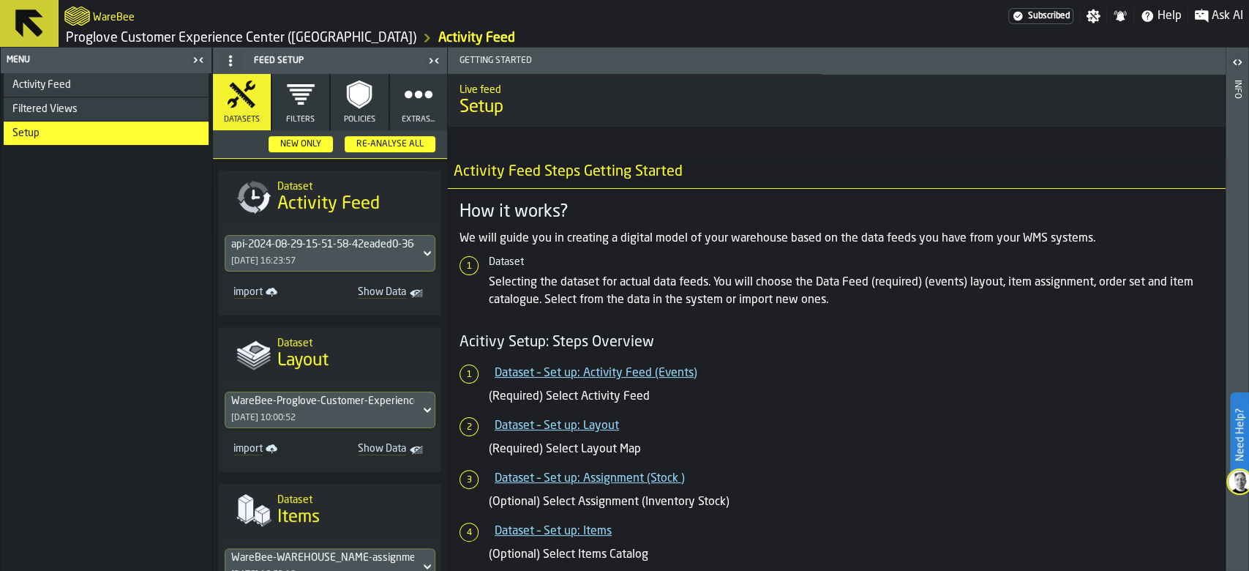
click at [420, 406] on icon at bounding box center [427, 410] width 15 height 18
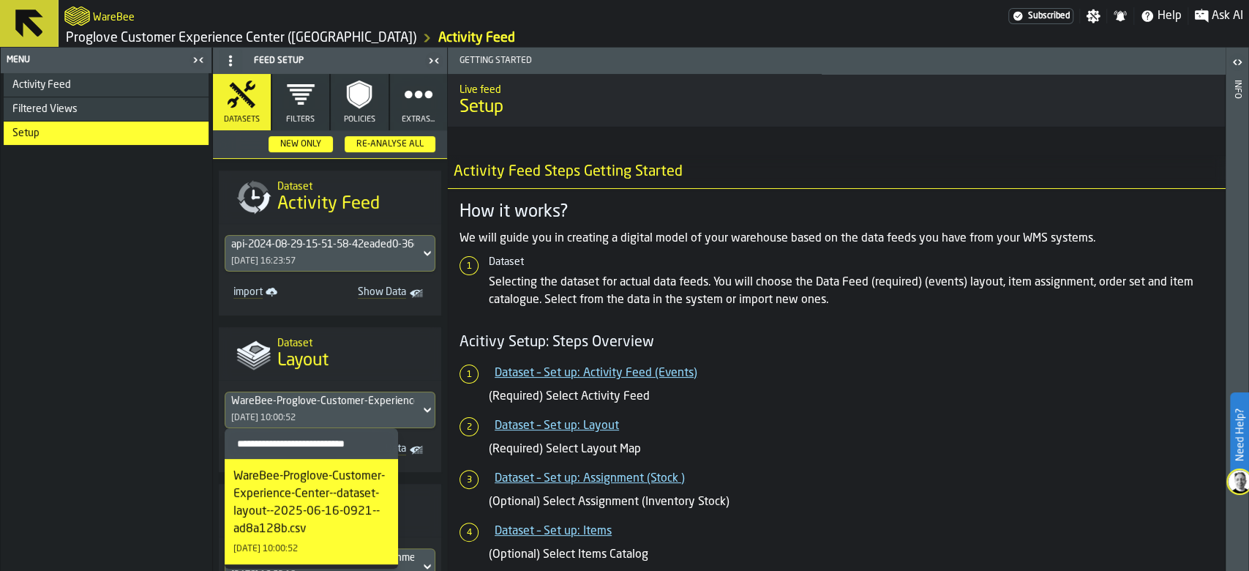
click at [342, 497] on div "WareBee-Proglove-Customer-Experience-Center--dataset-layout--2025-06-16-0921--a…" at bounding box center [311, 503] width 156 height 70
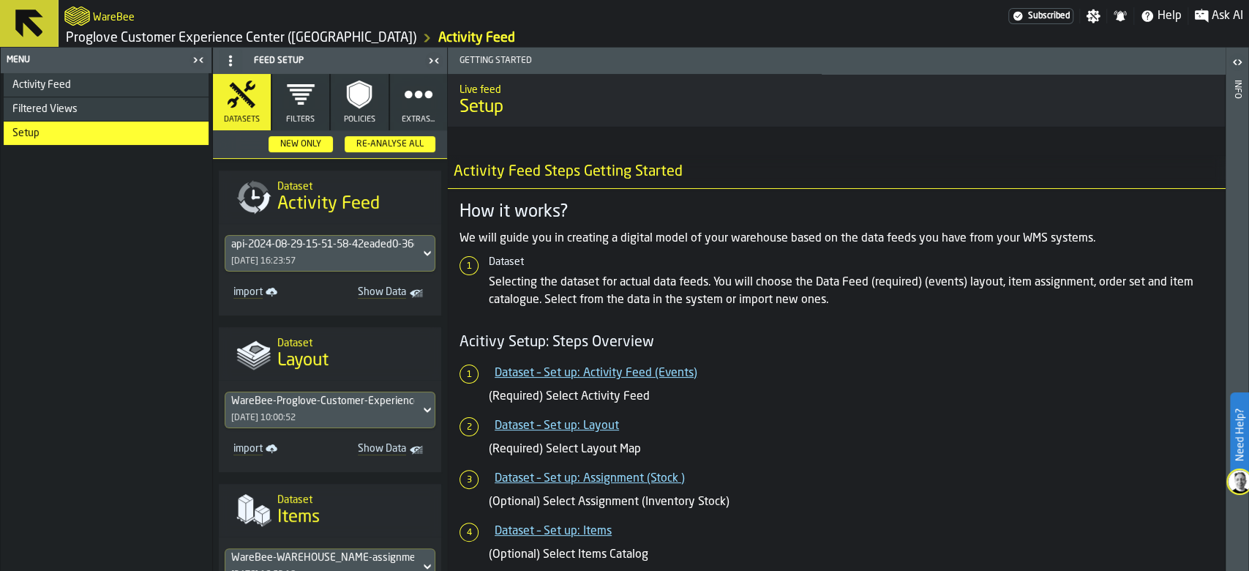
click at [391, 451] on span "Show Data" at bounding box center [374, 450] width 64 height 15
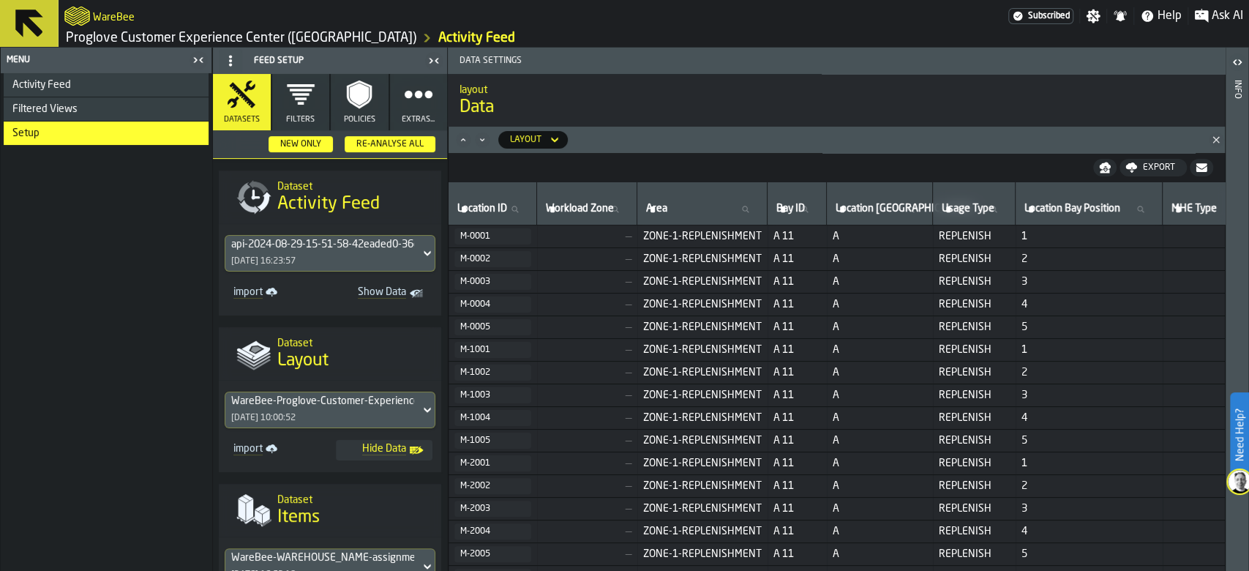
click at [1152, 162] on div "Export" at bounding box center [1159, 167] width 44 height 10
